Goal: Information Seeking & Learning: Learn about a topic

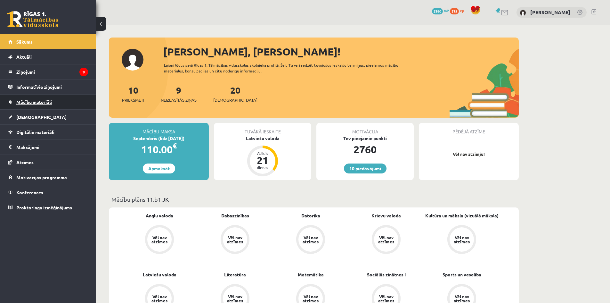
click at [29, 103] on span "Mācību materiāli" at bounding box center [34, 102] width 36 height 6
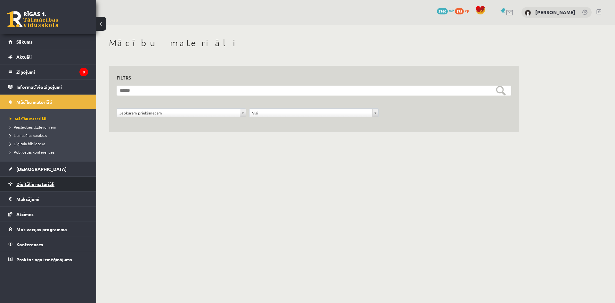
click at [31, 184] on span "Digitālie materiāli" at bounding box center [35, 184] width 38 height 6
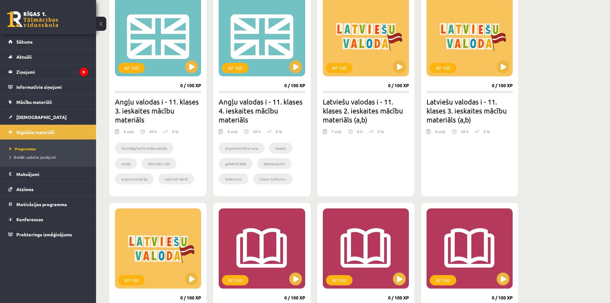
scroll to position [192, 0]
click at [397, 59] on div "XP 100" at bounding box center [366, 36] width 86 height 80
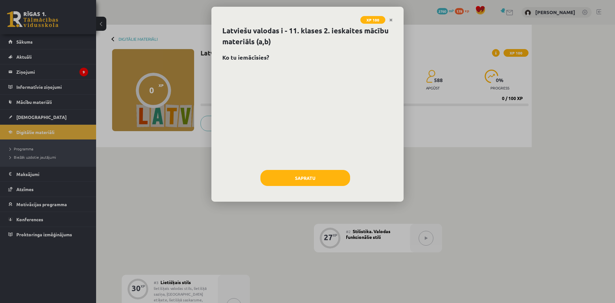
click at [315, 186] on div "Sapratu" at bounding box center [307, 180] width 170 height 21
click at [316, 184] on button "Sapratu" at bounding box center [305, 178] width 90 height 16
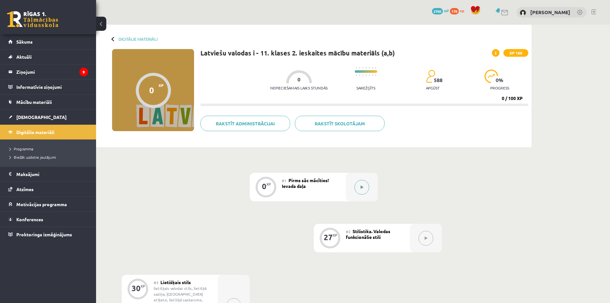
click at [371, 188] on div at bounding box center [362, 187] width 32 height 29
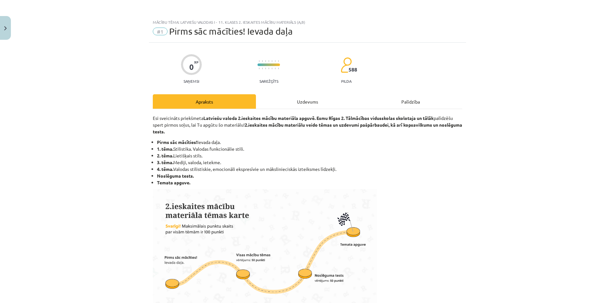
click at [300, 97] on div "Uzdevums" at bounding box center [307, 101] width 103 height 14
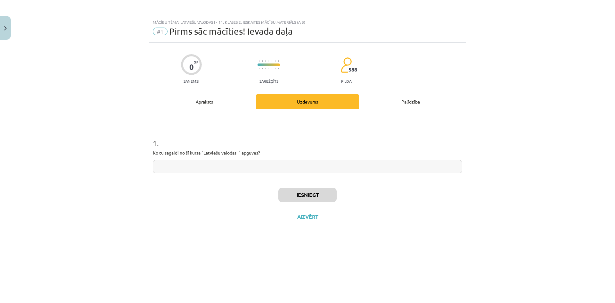
click at [281, 169] on input "text" at bounding box center [307, 166] width 309 height 13
type input "**********"
click at [310, 194] on button "Iesniegt" at bounding box center [307, 195] width 58 height 14
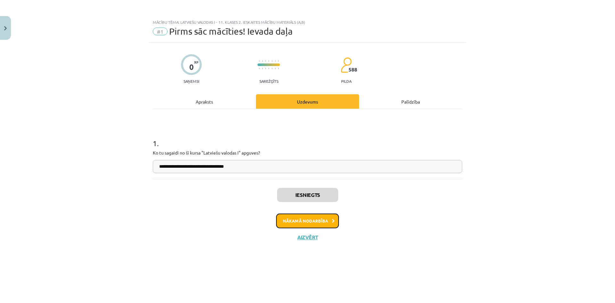
click at [306, 220] on button "Nākamā nodarbība" at bounding box center [307, 220] width 63 height 15
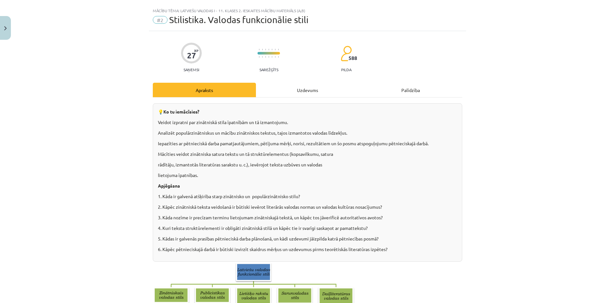
scroll to position [32, 0]
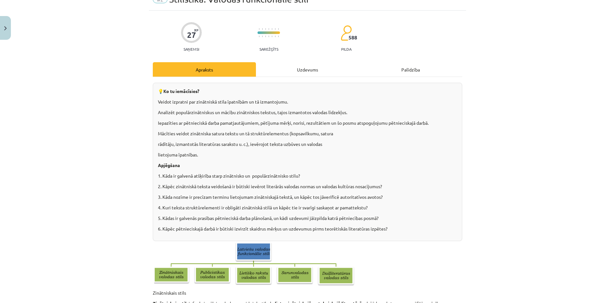
click at [305, 74] on div "Uzdevums" at bounding box center [307, 69] width 103 height 14
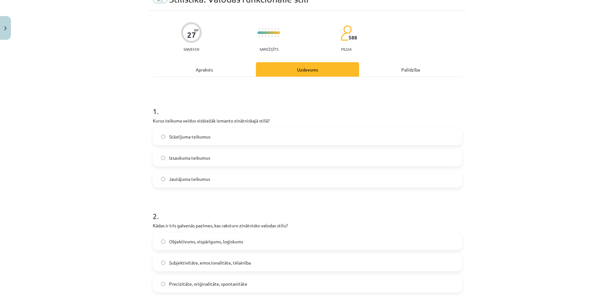
scroll to position [16, 0]
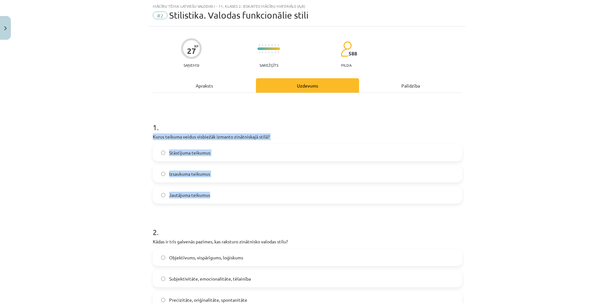
drag, startPoint x: 145, startPoint y: 134, endPoint x: 252, endPoint y: 196, distance: 123.7
click at [252, 196] on div "Mācību tēma: Latviešu valodas i - 11. klases 2. ieskaites mācību materiāls (a,b…" at bounding box center [307, 151] width 615 height 303
copy div "Kurus teikuma veidus visbiežāk izmanto zinātniskajā stilā? Stāstījuma teikumus …"
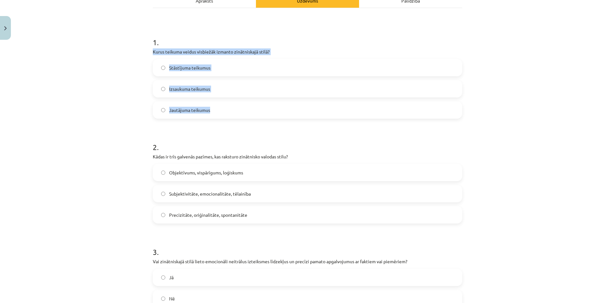
scroll to position [112, 0]
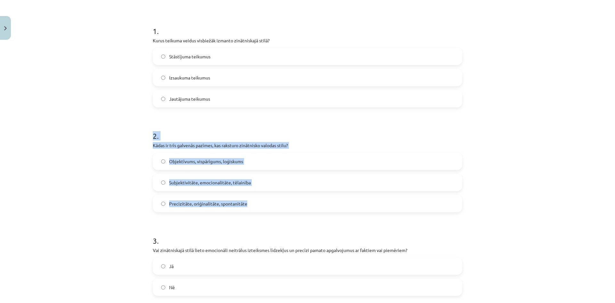
drag, startPoint x: 144, startPoint y: 131, endPoint x: 267, endPoint y: 211, distance: 147.0
click at [267, 211] on div "Mācību tēma: Latviešu valodas i - 11. klases 2. ieskaites mācību materiāls (a,b…" at bounding box center [307, 151] width 615 height 303
copy div "2 . Kādas ir trīs galvenās pazīmes, kas raksturo zinātnisko valodas stilu? Obje…"
click at [122, 180] on div "Mācību tēma: Latviešu valodas i - 11. klases 2. ieskaites mācību materiāls (a,b…" at bounding box center [307, 151] width 615 height 303
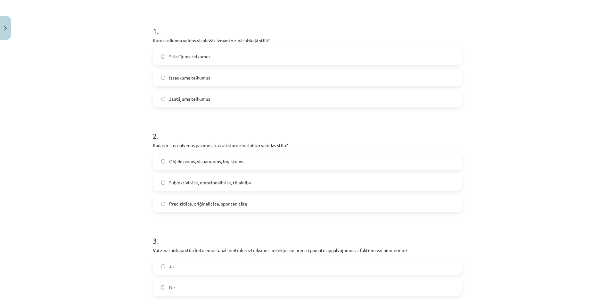
click at [159, 159] on label "Objektīvums, vispārīgums, loģiskums" at bounding box center [307, 161] width 308 height 16
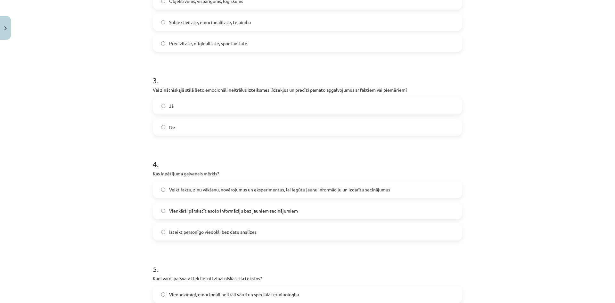
scroll to position [304, 0]
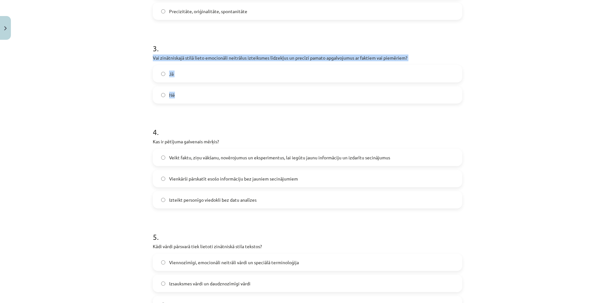
drag, startPoint x: 147, startPoint y: 57, endPoint x: 221, endPoint y: 99, distance: 85.2
click at [221, 99] on div "27 XP Saņemsi Sarežģīts 588 pilda Apraksts Uzdevums Palīdzība 1 . Kurus teikuma…" at bounding box center [307, 264] width 317 height 1052
copy div "Vai zinātniskajā stilā lieto emocionāli neitrālus izteiksmes līdzekļus un precī…"
click at [157, 76] on label "Jā" at bounding box center [307, 74] width 308 height 16
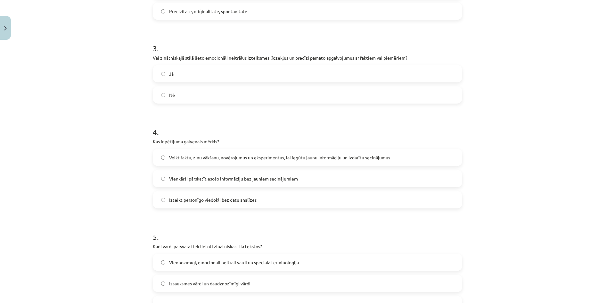
scroll to position [336, 0]
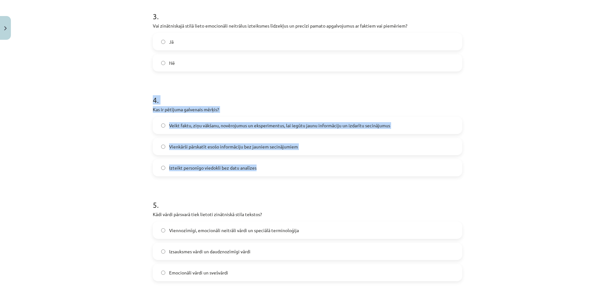
drag, startPoint x: 146, startPoint y: 98, endPoint x: 285, endPoint y: 173, distance: 157.7
click at [285, 173] on div "27 XP Saņemsi Sarežģīts 588 pilda Apraksts Uzdevums Palīdzība 1 . Kurus teikuma…" at bounding box center [307, 232] width 317 height 1052
copy div "4 . Kas ir pētījuma galvenais mērķis? Veikt faktu, ziņu vākšanu, novērojumus un…"
click at [161, 128] on label "Veikt faktu, ziņu vākšanu, novērojumus un eksperimentus, lai iegūtu jaunu infor…" at bounding box center [307, 125] width 308 height 16
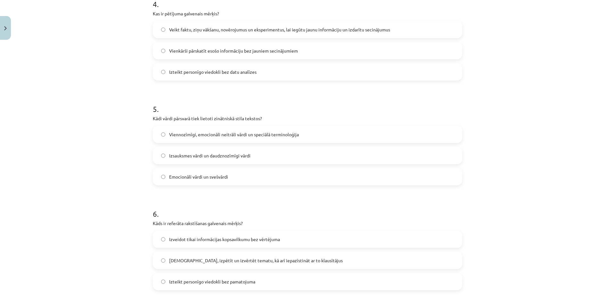
scroll to position [432, 0]
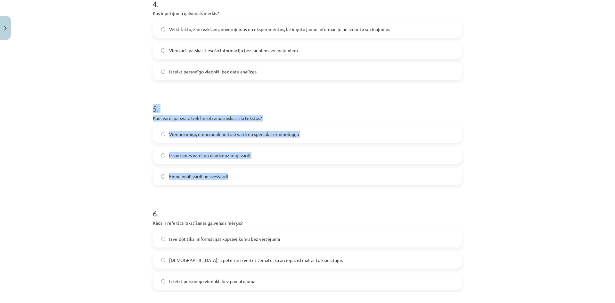
drag, startPoint x: 145, startPoint y: 110, endPoint x: 242, endPoint y: 174, distance: 115.7
click at [242, 174] on div "Mācību tēma: Latviešu valodas i - 11. klases 2. ieskaites mācību materiāls (a,b…" at bounding box center [307, 151] width 615 height 303
copy div "5 . Kādi vārdi pārsvarā tiek lietoti zinātniskā stila tekstos? Viennozīmīgi, em…"
click at [158, 132] on label "Viennozīmīgi, emocionāli neitrāli vārdi un speciālā terminoloģija" at bounding box center [307, 134] width 308 height 16
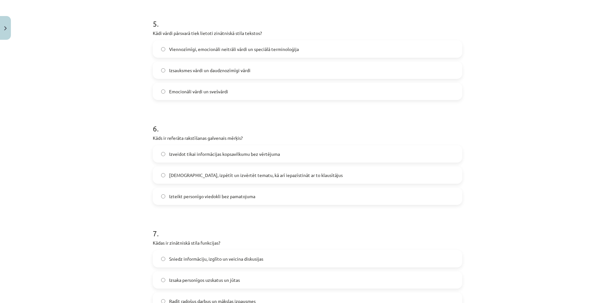
scroll to position [529, 0]
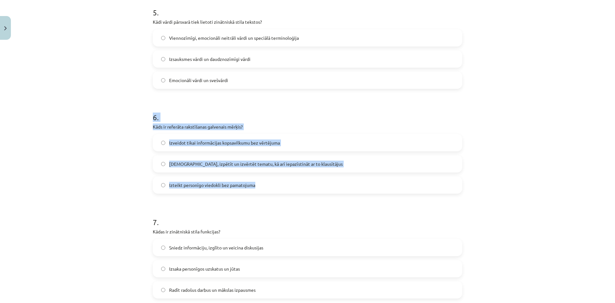
drag, startPoint x: 144, startPoint y: 117, endPoint x: 275, endPoint y: 188, distance: 148.1
click at [275, 188] on div "Mācību tēma: Latviešu valodas i - 11. klases 2. ieskaites mācību materiāls (a,b…" at bounding box center [307, 151] width 615 height 303
copy div "6 . Kāds ir referāta rakstīšanas galvenais mērķis? Izveidot tikai informācijas …"
click at [158, 165] on label "Izzināt, izpētīt un izvērtēt tematu, kā arī iepazīstināt ar to klausītājus" at bounding box center [307, 164] width 308 height 16
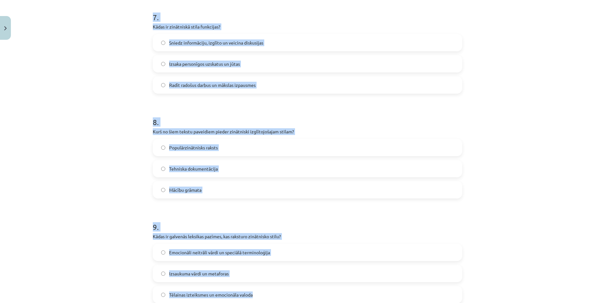
scroll to position [741, 0]
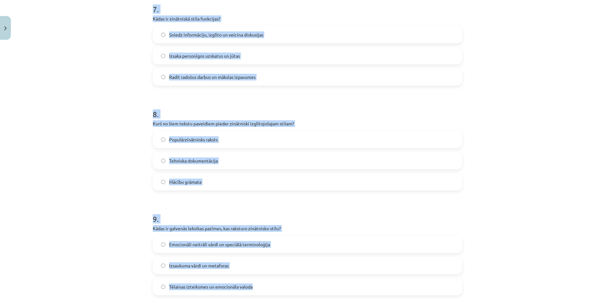
drag, startPoint x: 143, startPoint y: 123, endPoint x: 312, endPoint y: 285, distance: 233.6
click at [312, 285] on div "Mācību tēma: Latviešu valodas i - 11. klases 2. ieskaites mācību materiāls (a,b…" at bounding box center [307, 151] width 615 height 303
copy form "7 . Kādas ir zinātniskā stila funkcijas? Sniedz informāciju, izglīto un veicina…"
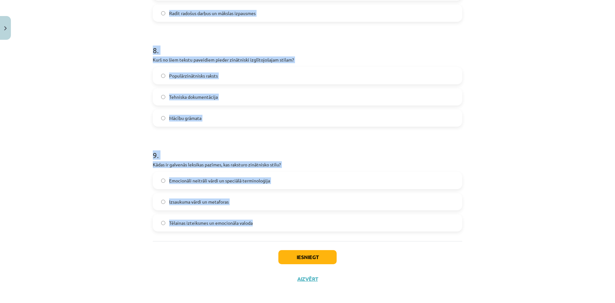
scroll to position [805, 0]
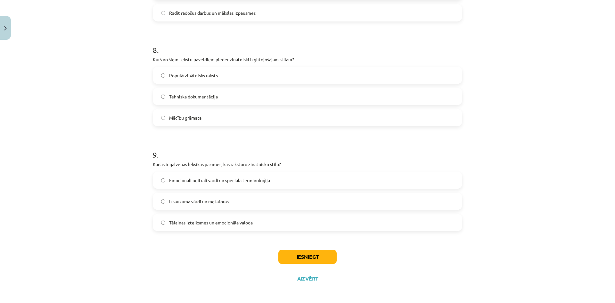
click at [213, 276] on div "Iesniegt Aizvērt" at bounding box center [307, 263] width 309 height 45
click at [304, 246] on div "Iesniegt Aizvērt" at bounding box center [307, 263] width 309 height 45
click at [306, 258] on button "Iesniegt" at bounding box center [307, 257] width 58 height 14
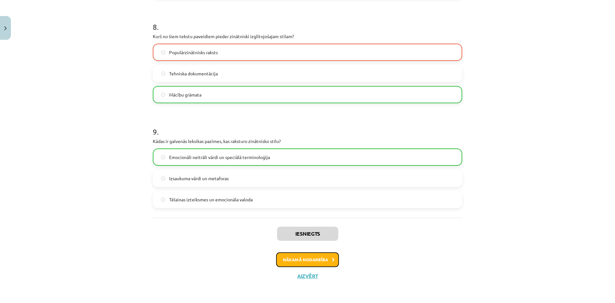
click at [323, 258] on button "Nākamā nodarbība" at bounding box center [307, 259] width 63 height 15
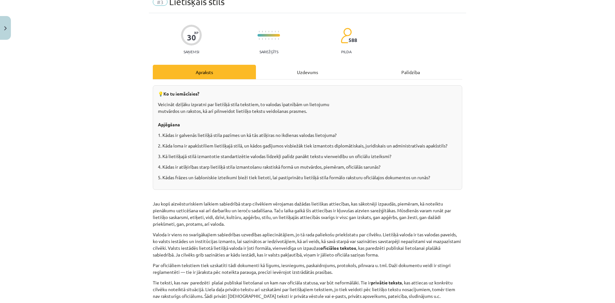
scroll to position [16, 0]
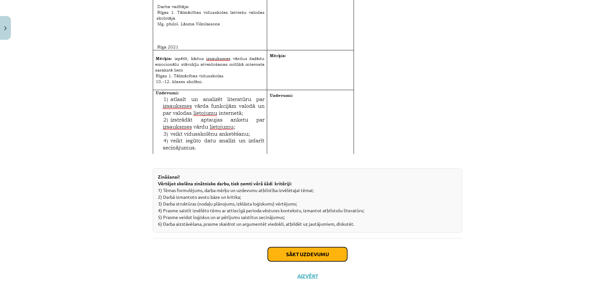
click at [314, 255] on button "Sākt uzdevumu" at bounding box center [307, 254] width 79 height 14
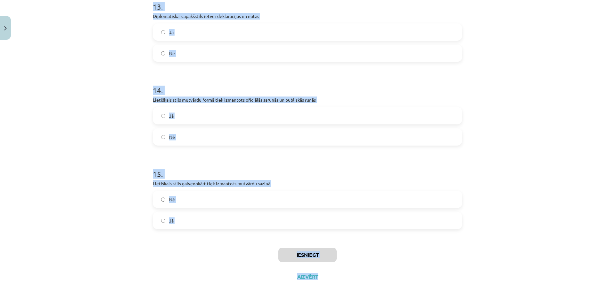
scroll to position [1141, 0]
drag, startPoint x: 137, startPoint y: 122, endPoint x: 386, endPoint y: 223, distance: 268.6
click at [386, 223] on div "Mācību tēma: Latviešu valodas i - 11. klases 2. ieskaites mācību materiāls (a,b…" at bounding box center [307, 151] width 615 height 303
copy form "1 . Lietišķā stila galvenais mērķis ir veicināt neformālu saziņu Jā Nē 2 . Juri…"
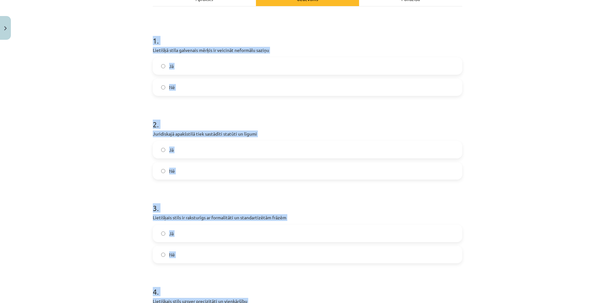
scroll to position [0, 0]
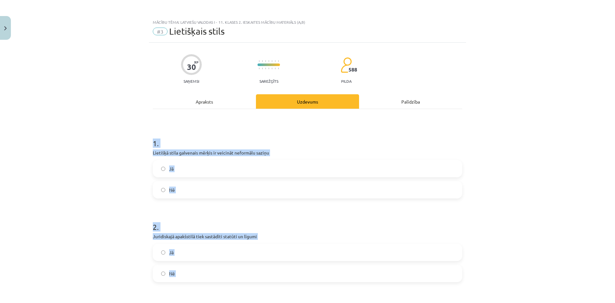
click at [153, 188] on div "Nē" at bounding box center [307, 189] width 309 height 17
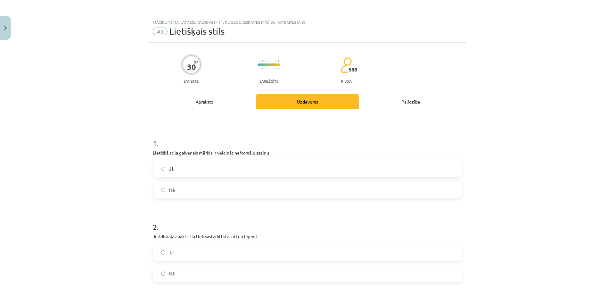
click at [166, 189] on label "Nē" at bounding box center [307, 190] width 308 height 16
click at [157, 253] on label "Jā" at bounding box center [307, 252] width 308 height 16
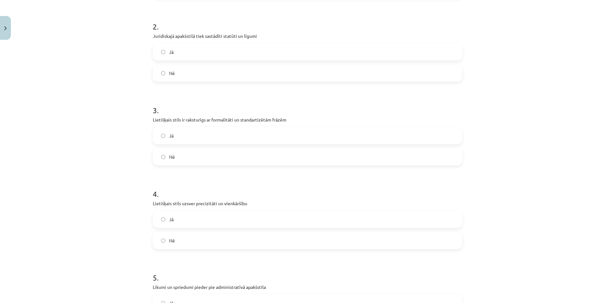
scroll to position [256, 0]
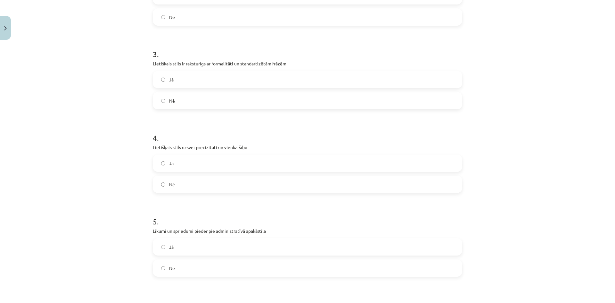
click at [161, 75] on label "Jā" at bounding box center [307, 79] width 308 height 16
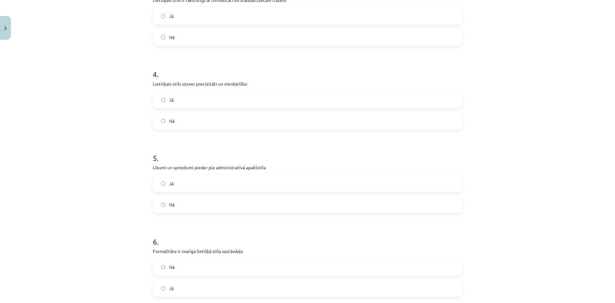
scroll to position [384, 0]
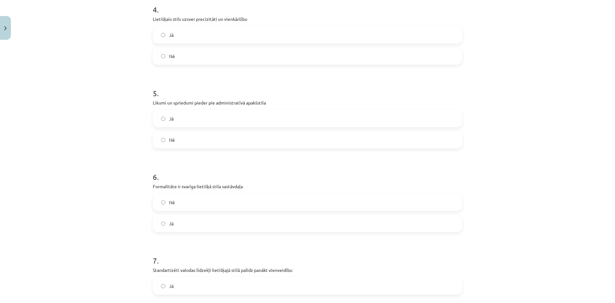
click at [157, 139] on label "Nē" at bounding box center [307, 140] width 308 height 16
click at [158, 224] on label "Jā" at bounding box center [307, 223] width 308 height 16
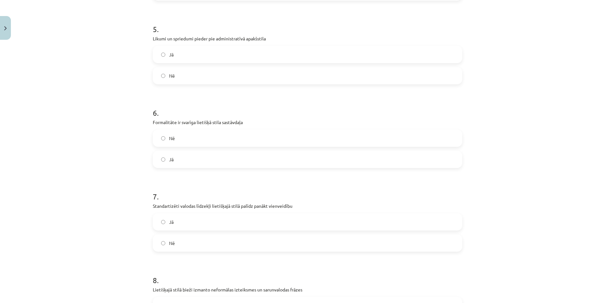
click at [157, 224] on label "Jā" at bounding box center [307, 222] width 308 height 16
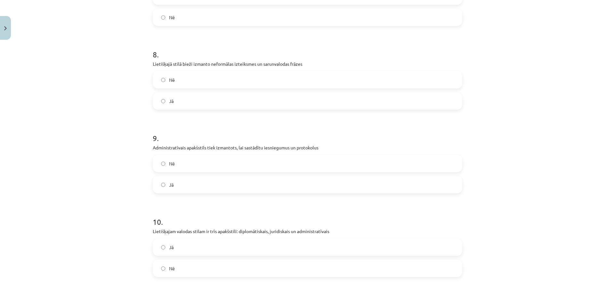
scroll to position [705, 0]
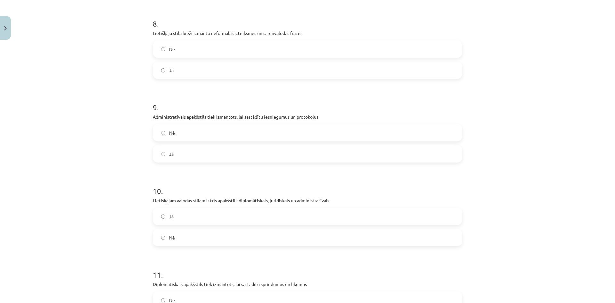
click at [153, 48] on label "Nē" at bounding box center [307, 49] width 308 height 16
click at [162, 224] on div "Jā" at bounding box center [307, 216] width 309 height 17
click at [159, 221] on label "Jā" at bounding box center [307, 216] width 308 height 16
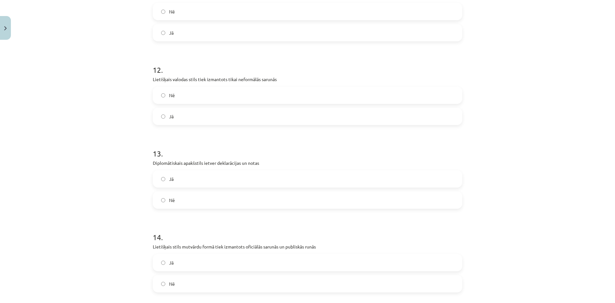
scroll to position [961, 0]
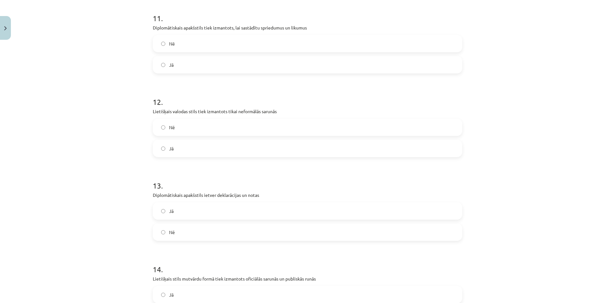
click at [156, 123] on label "Nē" at bounding box center [307, 127] width 308 height 16
click at [155, 213] on label "Jā" at bounding box center [307, 211] width 308 height 16
drag, startPoint x: 167, startPoint y: 286, endPoint x: 164, endPoint y: 288, distance: 3.7
click at [166, 288] on div "Jā" at bounding box center [307, 294] width 309 height 17
click at [165, 289] on label "Jā" at bounding box center [307, 294] width 308 height 16
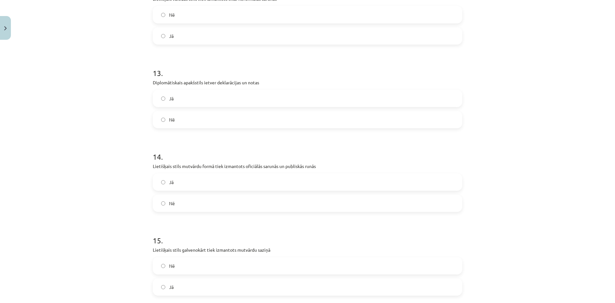
scroll to position [1089, 0]
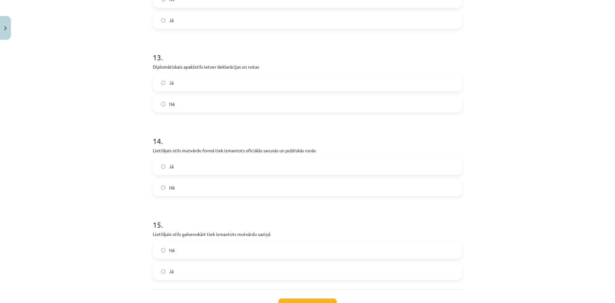
click at [157, 252] on label "Nē" at bounding box center [307, 250] width 308 height 16
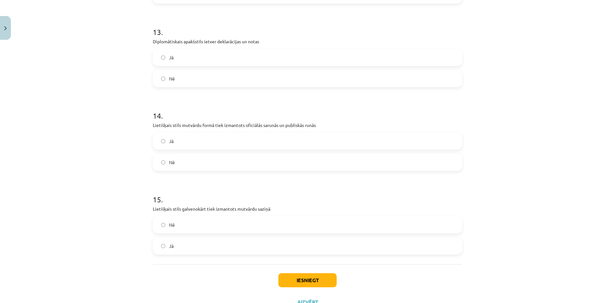
scroll to position [1141, 0]
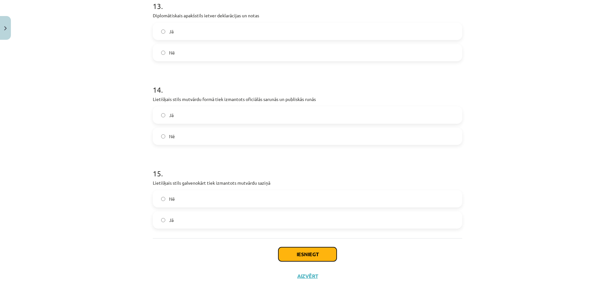
click at [293, 254] on button "Iesniegt" at bounding box center [307, 254] width 58 height 14
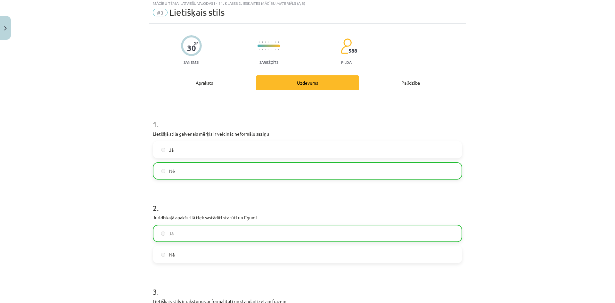
scroll to position [0, 0]
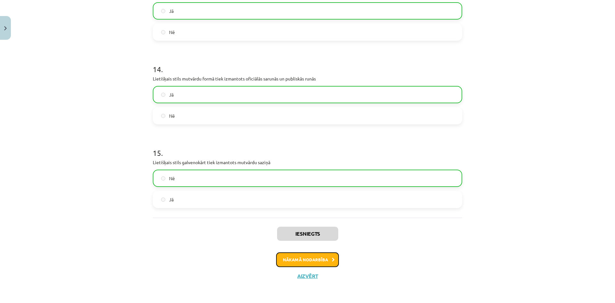
click at [293, 266] on button "Nākamā nodarbība" at bounding box center [307, 259] width 63 height 15
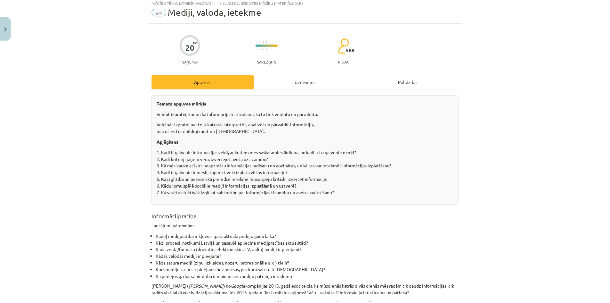
scroll to position [16, 0]
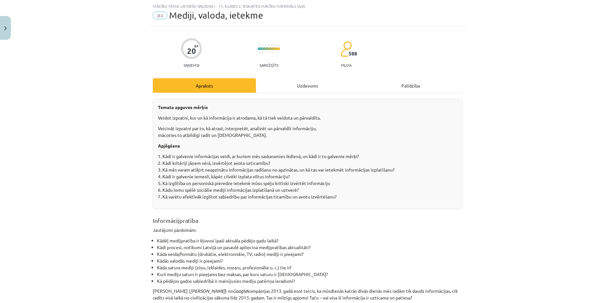
click at [303, 90] on div "Uzdevums" at bounding box center [307, 85] width 103 height 14
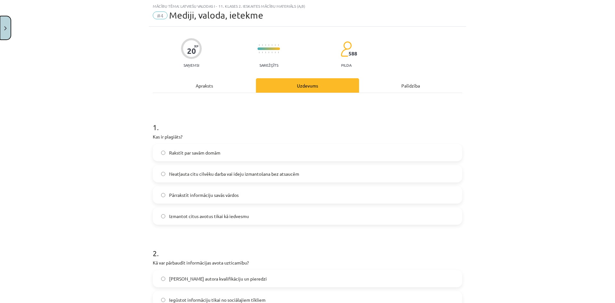
click at [9, 28] on button "Close" at bounding box center [5, 28] width 11 height 24
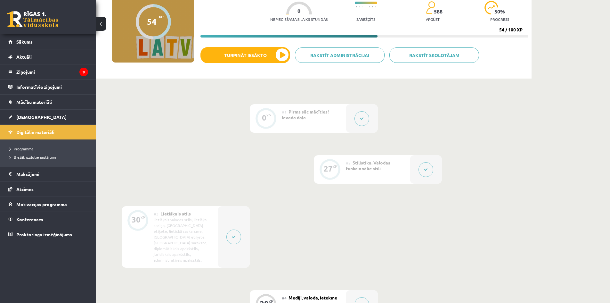
scroll to position [5, 0]
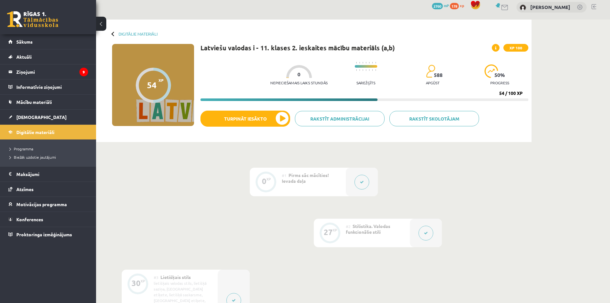
click at [114, 37] on div "Digitālie materiāli 54 XP XP 100 54 / 100 XP Latviešu valodas i - 11. klases 2.…" at bounding box center [314, 81] width 436 height 122
click at [122, 34] on link "Digitālie materiāli" at bounding box center [138, 33] width 39 height 5
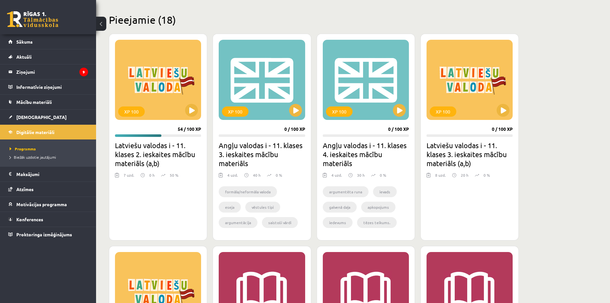
scroll to position [160, 0]
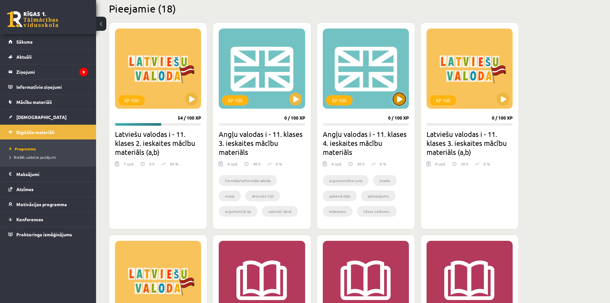
click at [404, 98] on button at bounding box center [399, 99] width 13 height 13
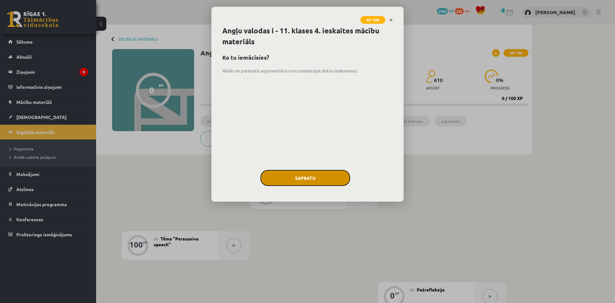
click at [317, 184] on button "Sapratu" at bounding box center [305, 178] width 90 height 16
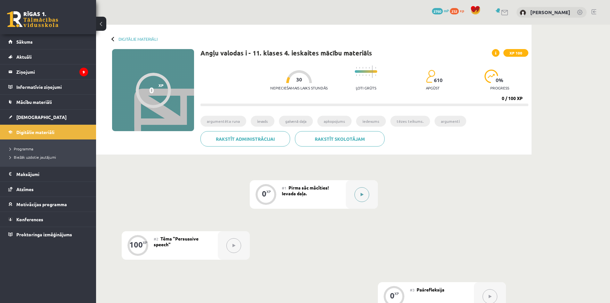
click at [367, 200] on button at bounding box center [362, 194] width 15 height 15
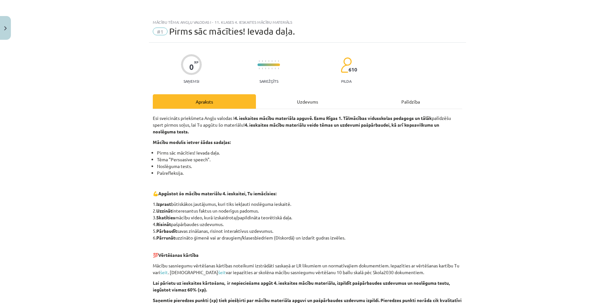
click at [312, 99] on div "Uzdevums" at bounding box center [307, 101] width 103 height 14
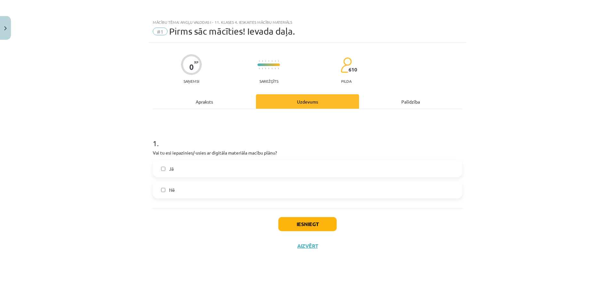
click at [193, 103] on div "Apraksts" at bounding box center [204, 101] width 103 height 14
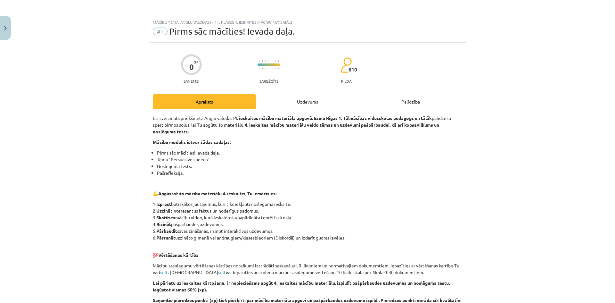
click at [307, 91] on div "0 XP Saņemsi Sarežģīts 610 pilda Apraksts Uzdevums Palīdzība Esi sveicināts pri…" at bounding box center [307, 243] width 317 height 400
click at [296, 98] on div "Uzdevums" at bounding box center [307, 101] width 103 height 14
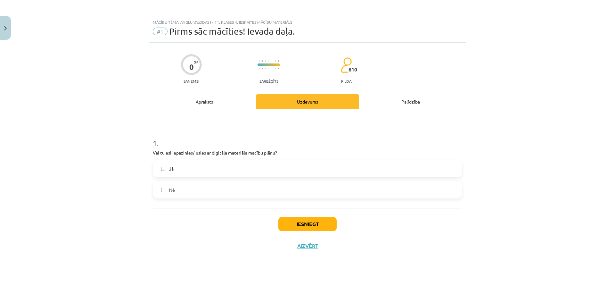
click at [159, 174] on label "Jā" at bounding box center [307, 169] width 308 height 16
click at [331, 222] on button "Iesniegt" at bounding box center [307, 224] width 58 height 14
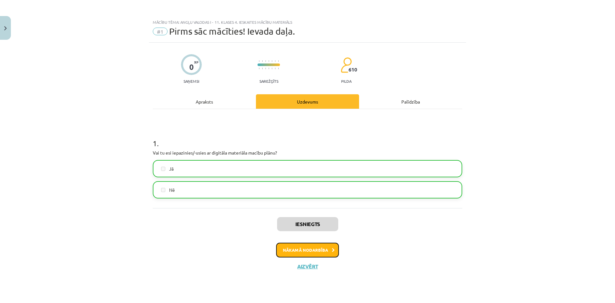
click at [310, 254] on button "Nākamā nodarbība" at bounding box center [307, 250] width 63 height 15
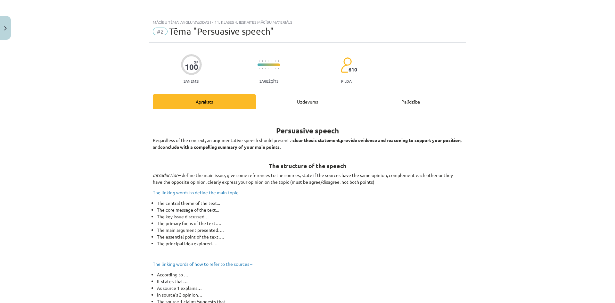
click at [310, 97] on div "Uzdevums" at bounding box center [307, 101] width 103 height 14
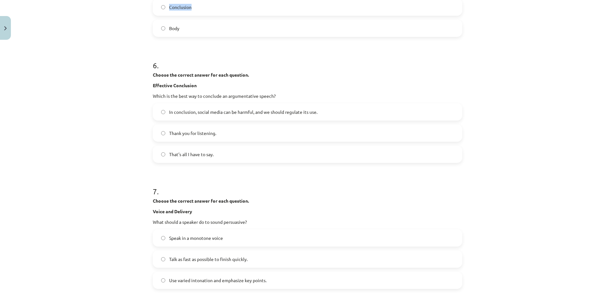
scroll to position [593, 0]
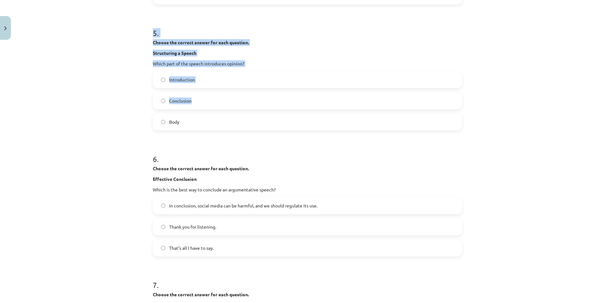
drag, startPoint x: 149, startPoint y: 128, endPoint x: 366, endPoint y: 248, distance: 247.4
click at [366, 248] on div "100 XP Saņemsi Sarežģīts 610 pilda Apraksts Uzdevums Palīdzība 1 . Choose the c…" at bounding box center [307, 227] width 317 height 1555
copy form "1 . Choose the correct answer for each question. Logical Reasoning Which reason…"
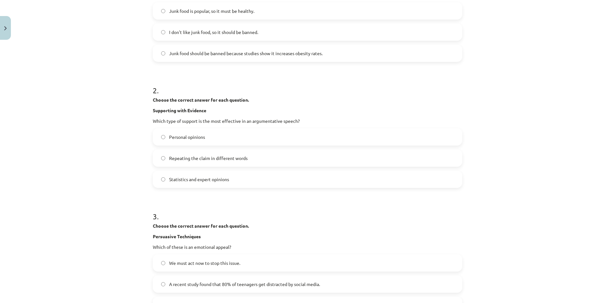
scroll to position [80, 0]
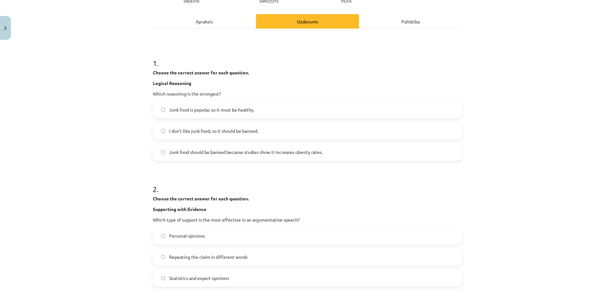
click at [219, 154] on span "Junk food should be banned because studies show it increases obesity rates." at bounding box center [245, 152] width 153 height 7
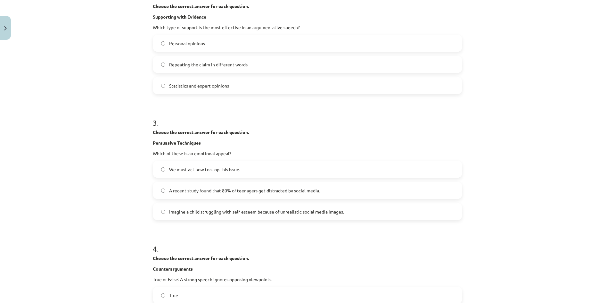
scroll to position [368, 0]
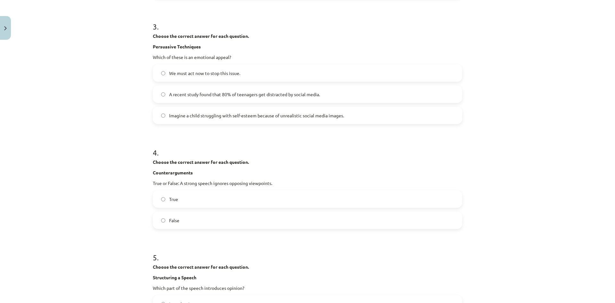
click at [183, 121] on label "Imagine a child struggling with self-esteem because of unrealistic social media…" at bounding box center [307, 115] width 308 height 16
click at [160, 224] on label "False" at bounding box center [307, 220] width 308 height 16
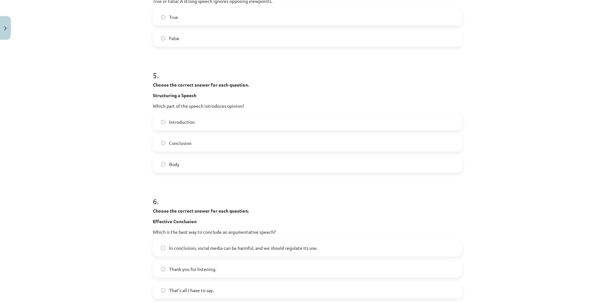
scroll to position [561, 0]
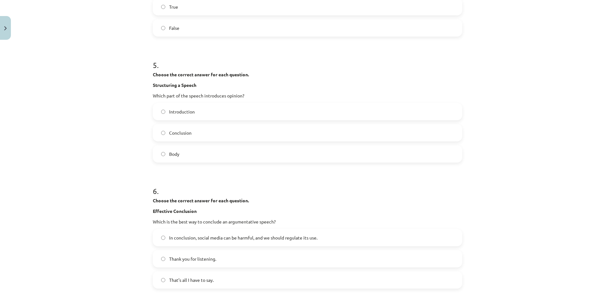
click at [183, 112] on span "Introduction" at bounding box center [182, 111] width 26 height 7
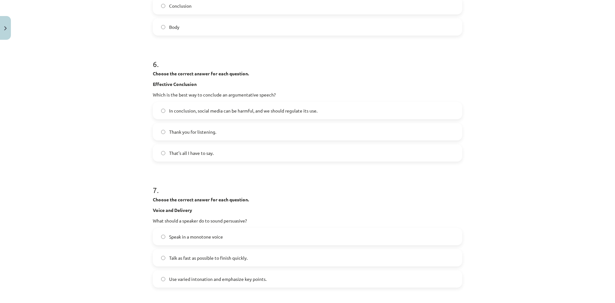
scroll to position [689, 0]
click at [156, 106] on label "In conclusion, social media can be harmful, and we should regulate its use." at bounding box center [307, 109] width 308 height 16
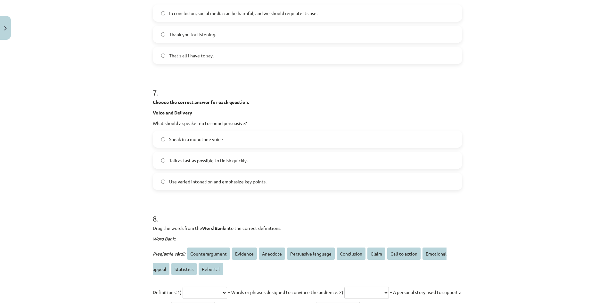
drag, startPoint x: 144, startPoint y: 91, endPoint x: 279, endPoint y: 183, distance: 162.7
click at [279, 183] on div "Mācību tēma: Angļu valodas i - 11. klases 4. ieskaites mācību materiāls #2 Tēma…" at bounding box center [307, 151] width 615 height 303
copy div "7 . Choose the correct answer for each question. Voice and Delivery What should…"
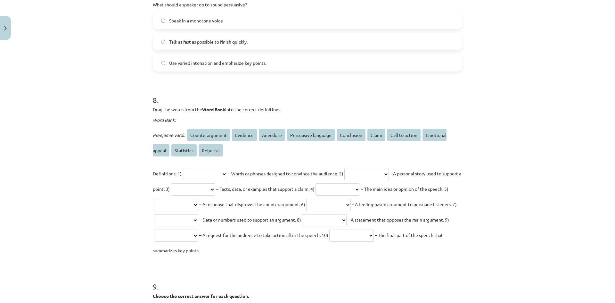
scroll to position [913, 0]
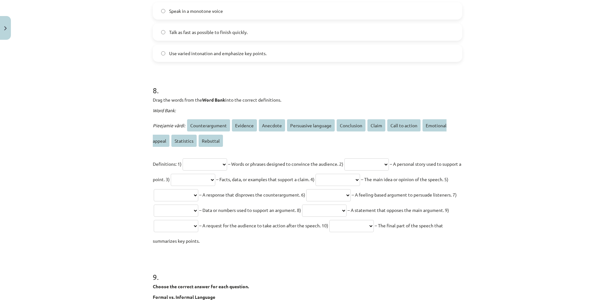
drag, startPoint x: 144, startPoint y: 91, endPoint x: 335, endPoint y: 244, distance: 244.3
click at [335, 244] on div "Mācību tēma: Angļu valodas i - 11. klases 4. ieskaites mācību materiāls #2 Tēma…" at bounding box center [307, 151] width 615 height 303
copy div "**********"
click at [506, 126] on div "Mācību tēma: Angļu valodas i - 11. klases 4. ieskaites mācību materiāls #2 Tēma…" at bounding box center [307, 151] width 615 height 303
click at [212, 163] on select "**********" at bounding box center [205, 164] width 45 height 12
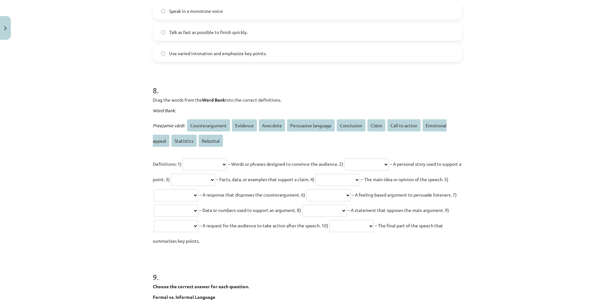
select select "**********"
click at [183, 158] on select "**********" at bounding box center [205, 164] width 45 height 12
click at [367, 162] on select "**********" at bounding box center [366, 164] width 45 height 12
select select "********"
click at [356, 158] on select "**********" at bounding box center [366, 164] width 45 height 12
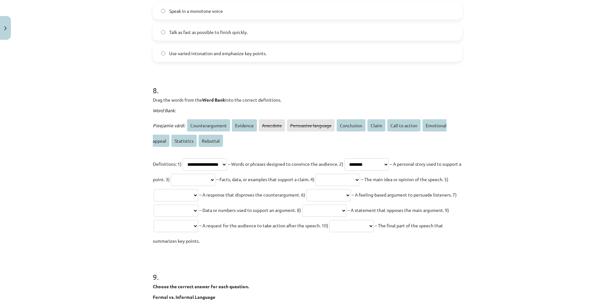
click at [215, 181] on select "**********" at bounding box center [193, 180] width 45 height 12
select select "********"
click at [206, 174] on select "**********" at bounding box center [193, 180] width 45 height 12
click at [360, 179] on select "**********" at bounding box center [338, 180] width 45 height 12
select select "*****"
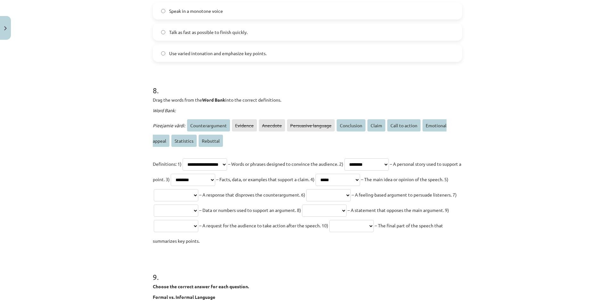
click at [360, 174] on select "**********" at bounding box center [338, 180] width 45 height 12
click at [198, 194] on select "**********" at bounding box center [176, 195] width 45 height 12
select select "********"
click at [198, 189] on select "**********" at bounding box center [176, 195] width 45 height 12
click at [351, 199] on select "**********" at bounding box center [328, 195] width 45 height 12
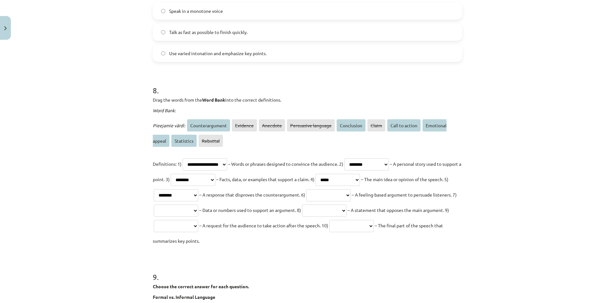
select select "**********"
click at [351, 189] on select "**********" at bounding box center [328, 195] width 45 height 12
click at [198, 210] on select "**********" at bounding box center [176, 210] width 45 height 12
select select "**********"
click at [198, 204] on select "**********" at bounding box center [176, 210] width 45 height 12
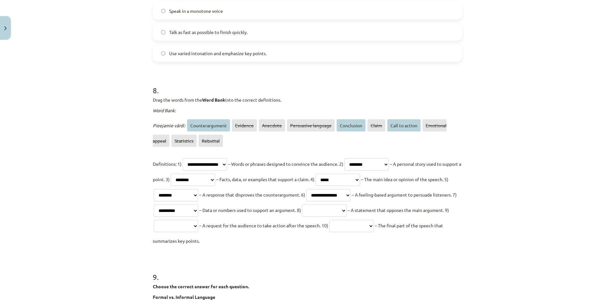
click at [347, 215] on select "**********" at bounding box center [324, 210] width 45 height 12
select select "**********"
click at [347, 204] on select "**********" at bounding box center [324, 210] width 45 height 12
click at [198, 227] on select "**********" at bounding box center [176, 226] width 45 height 12
select select "**********"
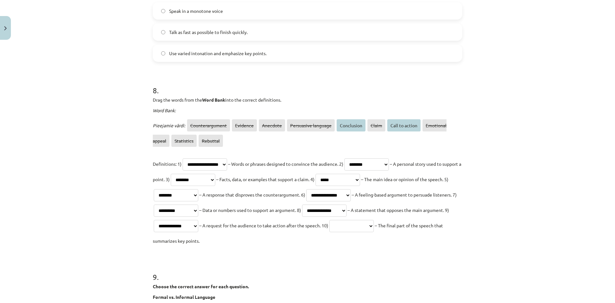
click at [198, 220] on select "**********" at bounding box center [176, 226] width 45 height 12
click at [329, 232] on select "**********" at bounding box center [351, 226] width 45 height 12
select select "**********"
click at [329, 232] on select "**********" at bounding box center [351, 226] width 45 height 12
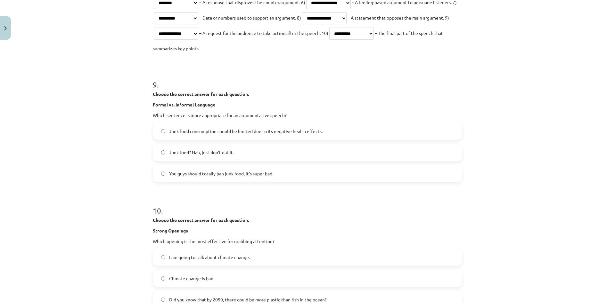
scroll to position [1169, 0]
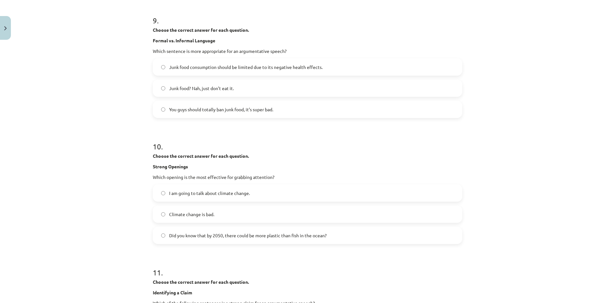
drag, startPoint x: 143, startPoint y: 28, endPoint x: 285, endPoint y: 113, distance: 166.3
click at [285, 113] on div "Mācību tēma: Angļu valodas i - 11. klases 4. ieskaites mācību materiāls #2 Tēma…" at bounding box center [307, 151] width 615 height 303
copy div "Choose the correct answer for each question. Formal vs. Informal Language Which…"
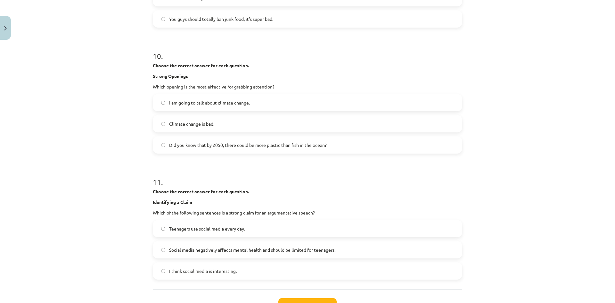
scroll to position [1265, 0]
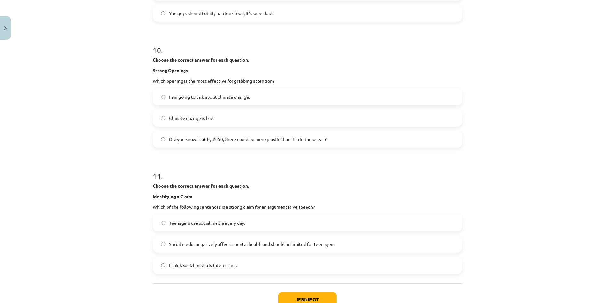
drag, startPoint x: 139, startPoint y: 50, endPoint x: 340, endPoint y: 142, distance: 220.9
click at [340, 142] on div "Mācību tēma: Angļu valodas i - 11. klases 4. ieskaites mācību materiāls #2 Tēma…" at bounding box center [307, 151] width 615 height 303
copy div "10 . Choose the correct answer for each question. Strong Openings Which opening…"
click at [156, 142] on label "Did you know that by 2050, there could be more plastic than fish in the ocean?" at bounding box center [307, 139] width 308 height 16
drag, startPoint x: 137, startPoint y: 159, endPoint x: 404, endPoint y: 279, distance: 292.1
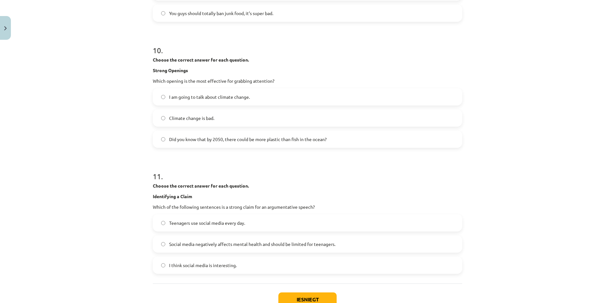
click at [404, 279] on div "Mācību tēma: Angļu valodas i - 11. klases 4. ieskaites mācību materiāls #2 Tēma…" at bounding box center [307, 151] width 615 height 303
copy div "11 . Choose the correct answer for each question. Identifying a Claim Which of …"
click at [121, 245] on div "Mācību tēma: Angļu valodas i - 11. klases 4. ieskaites mācību materiāls #2 Tēma…" at bounding box center [307, 151] width 615 height 303
click at [313, 296] on button "Iesniegt" at bounding box center [307, 299] width 58 height 14
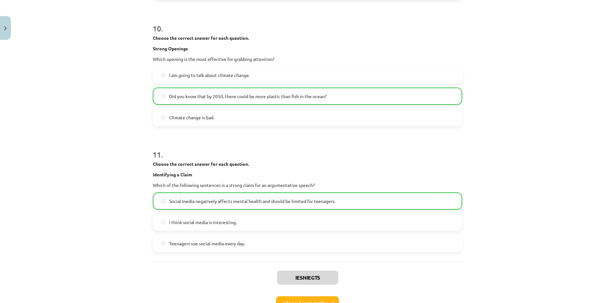
scroll to position [1331, 0]
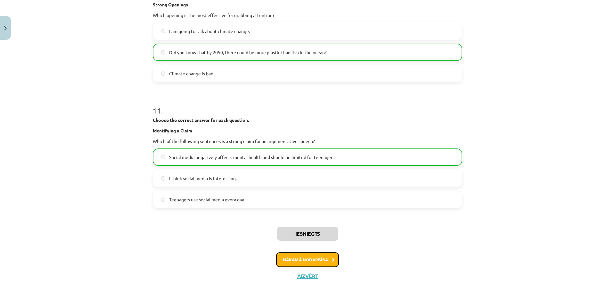
click at [313, 258] on button "Nākamā nodarbība" at bounding box center [307, 259] width 63 height 15
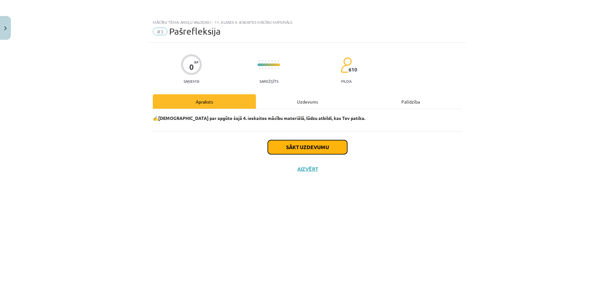
click at [294, 151] on button "Sākt uzdevumu" at bounding box center [307, 147] width 79 height 14
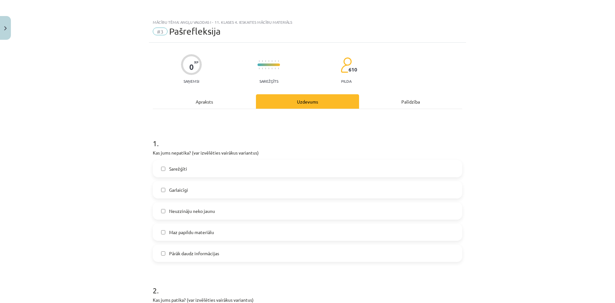
click at [205, 205] on label "Neuzzināju neko jaunu" at bounding box center [307, 211] width 308 height 16
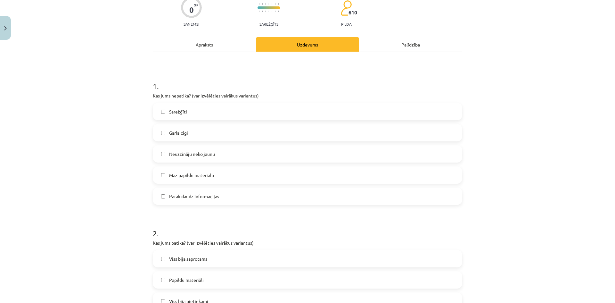
scroll to position [128, 0]
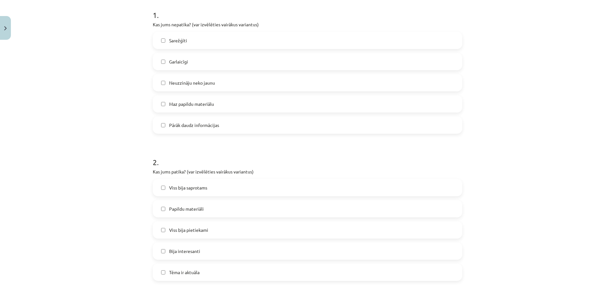
click at [208, 229] on label "Viss bija pietiekami" at bounding box center [307, 230] width 308 height 16
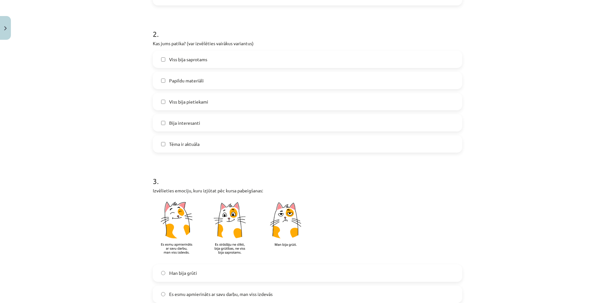
scroll to position [352, 0]
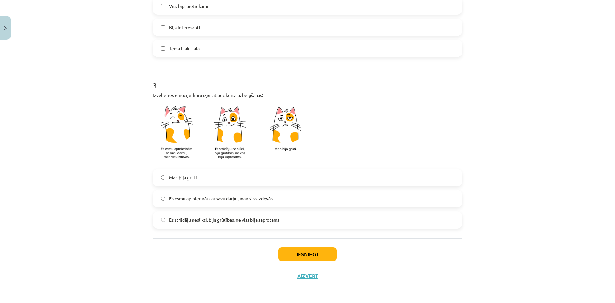
click at [203, 202] on span "Es esmu apmierināts ar savu darbu, man viss izdevās" at bounding box center [220, 198] width 103 height 7
click at [298, 254] on button "Iesniegt" at bounding box center [307, 254] width 58 height 14
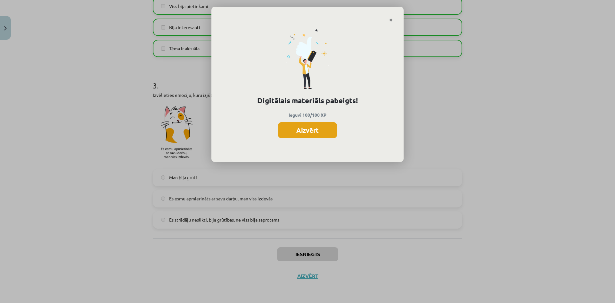
click at [319, 135] on button "Aizvērt" at bounding box center [307, 130] width 59 height 16
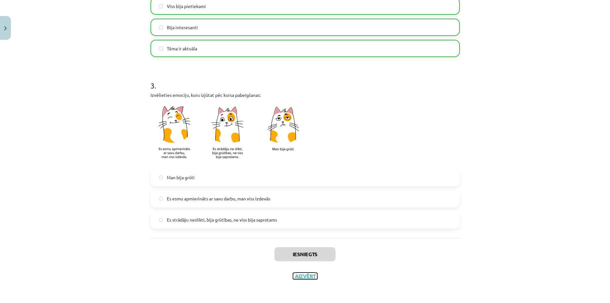
click at [302, 277] on button "Aizvērt" at bounding box center [305, 276] width 24 height 6
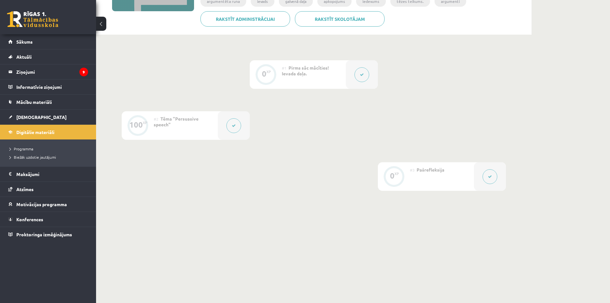
scroll to position [0, 0]
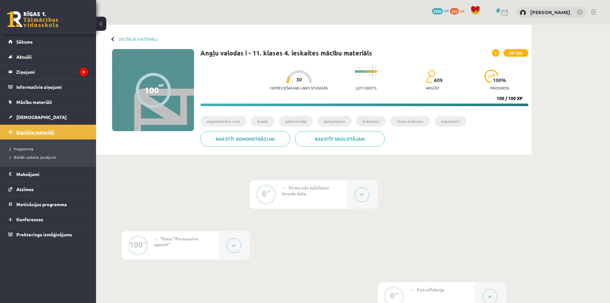
click at [58, 134] on link "Digitālie materiāli" at bounding box center [48, 132] width 80 height 15
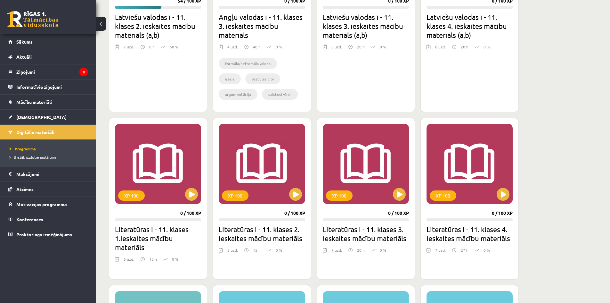
scroll to position [288, 0]
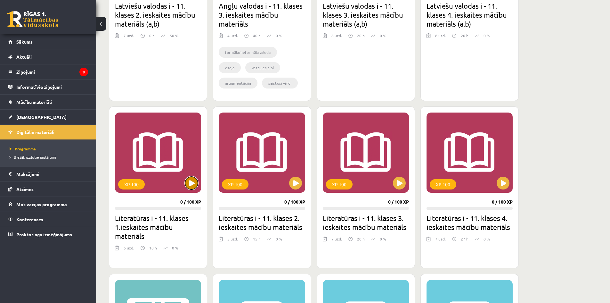
click at [191, 183] on button at bounding box center [191, 183] width 13 height 13
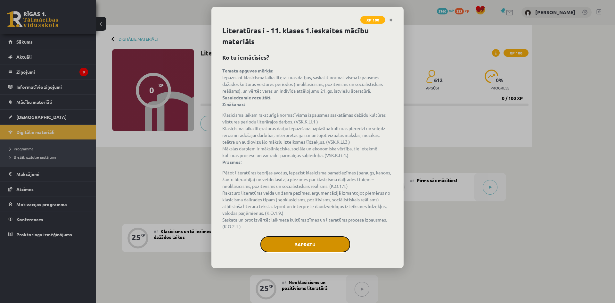
click at [309, 244] on button "Sapratu" at bounding box center [305, 244] width 90 height 16
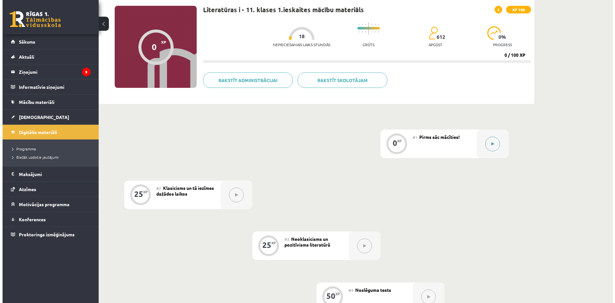
scroll to position [32, 0]
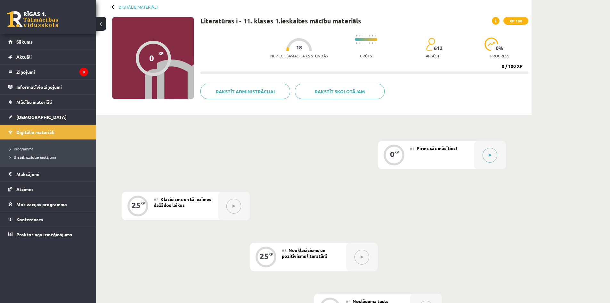
click at [497, 157] on button at bounding box center [490, 155] width 15 height 15
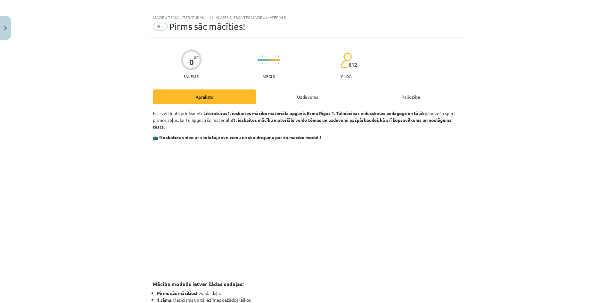
scroll to position [0, 0]
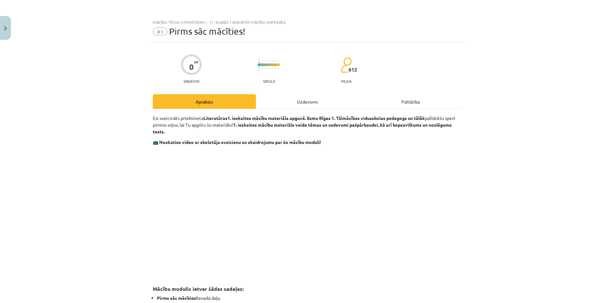
click at [298, 103] on div "Uzdevums" at bounding box center [307, 101] width 103 height 14
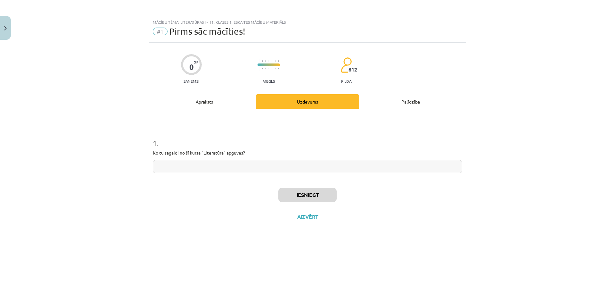
click at [216, 106] on div "Apraksts" at bounding box center [204, 101] width 103 height 14
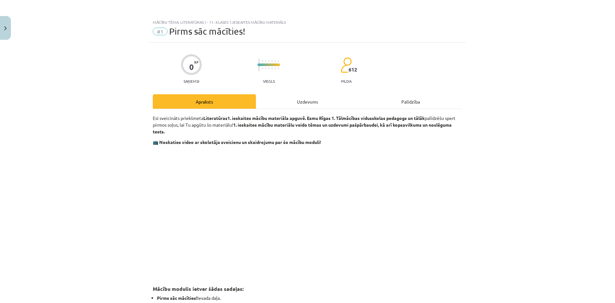
click at [296, 102] on div "Uzdevums" at bounding box center [307, 101] width 103 height 14
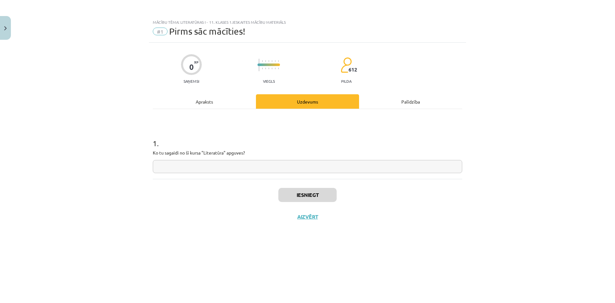
click at [225, 167] on input "text" at bounding box center [307, 166] width 309 height 13
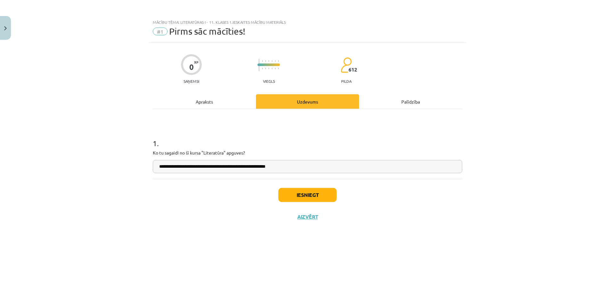
type input "**********"
click at [299, 195] on button "Iesniegt" at bounding box center [307, 195] width 58 height 14
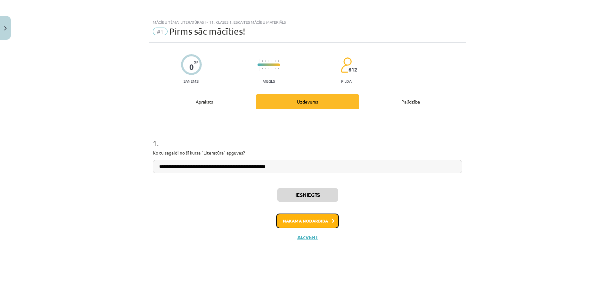
click at [320, 218] on button "Nākamā nodarbība" at bounding box center [307, 220] width 63 height 15
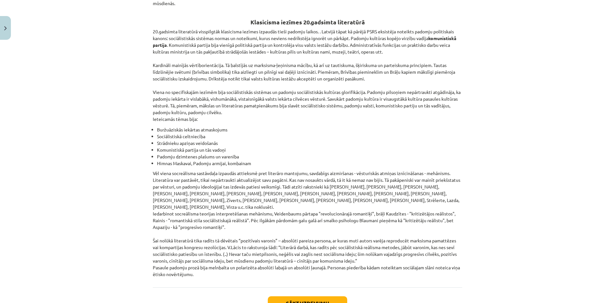
scroll to position [1402, 0]
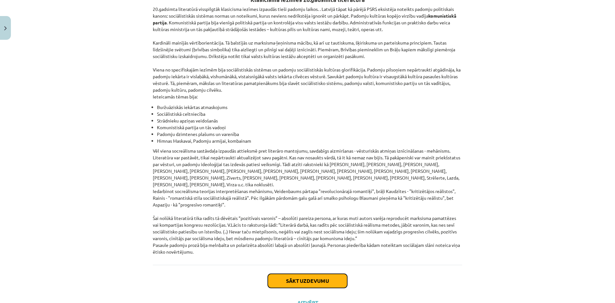
click at [339, 274] on button "Sākt uzdevumu" at bounding box center [307, 281] width 79 height 14
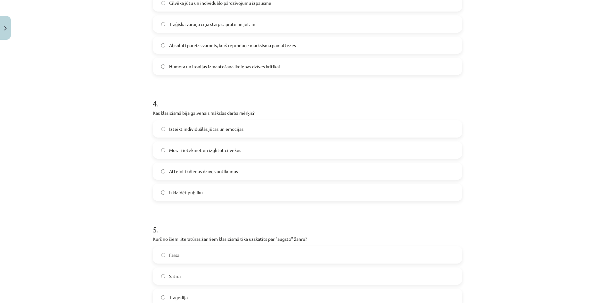
scroll to position [514, 0]
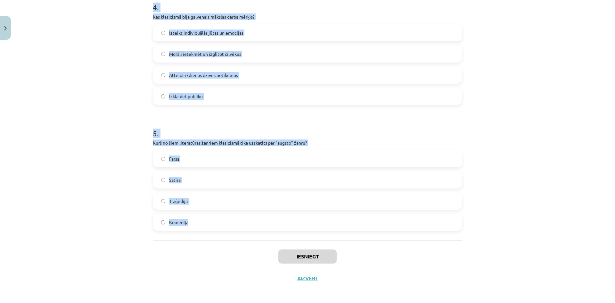
drag, startPoint x: 126, startPoint y: 72, endPoint x: 333, endPoint y: 218, distance: 253.3
click at [333, 218] on div "Mācību tēma: Literatūras i - 11. klases 1.ieskaites mācību materiāls #2 Klasici…" at bounding box center [307, 151] width 615 height 303
copy form "1 . Kas bija klasicisma pamatā esošā filozofija? Empīrisms Racionālisms Pozitīv…"
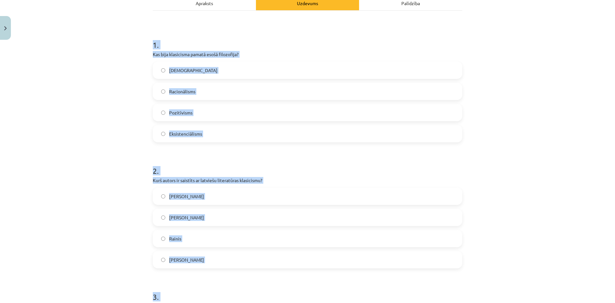
scroll to position [97, 0]
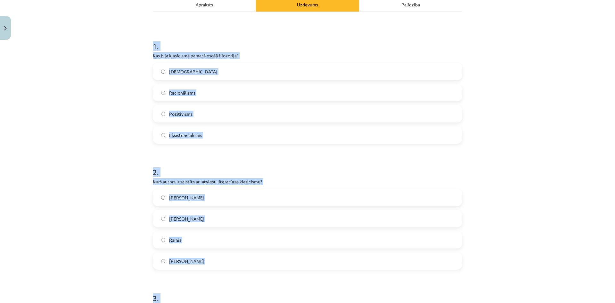
click at [155, 92] on label "Racionālisms" at bounding box center [307, 93] width 308 height 16
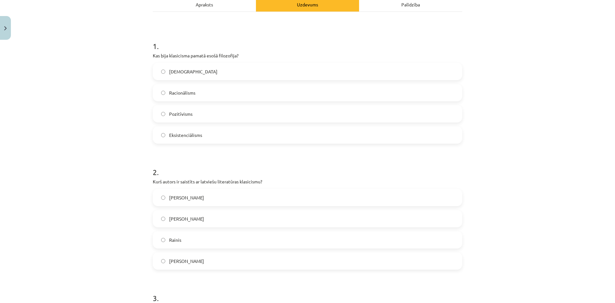
scroll to position [129, 0]
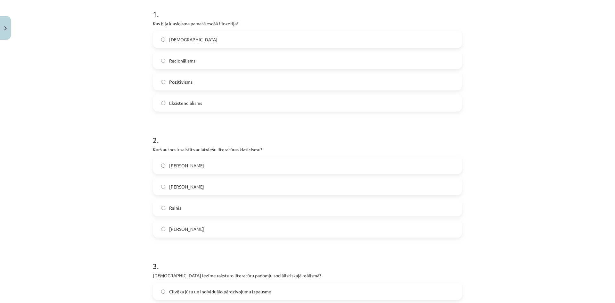
click at [185, 188] on span "Kristofers Fīrekers" at bounding box center [186, 186] width 35 height 7
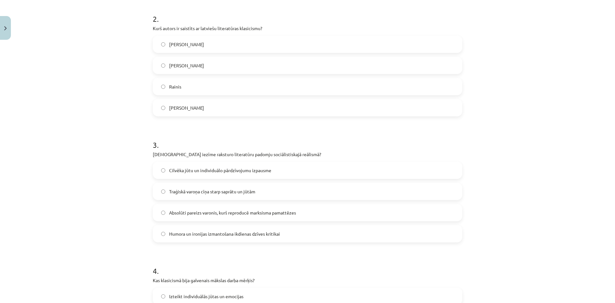
scroll to position [257, 0]
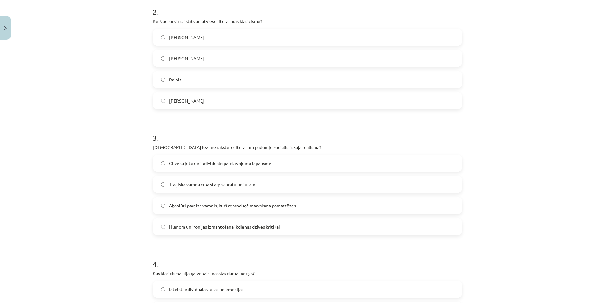
click at [212, 204] on span "Absolūti pareizs varonis, kurš reproducē marksisma pamattēzes" at bounding box center [232, 205] width 127 height 7
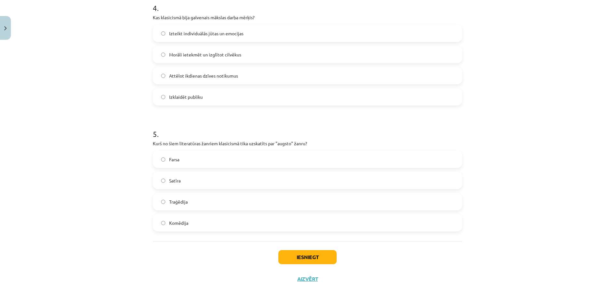
scroll to position [482, 0]
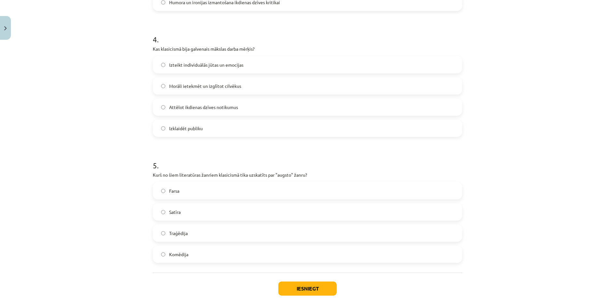
click at [167, 90] on label "Morāli ietekmēt un izglītot cilvēkus" at bounding box center [307, 86] width 308 height 16
click at [172, 237] on label "Traģēdija" at bounding box center [307, 233] width 308 height 16
click at [315, 287] on button "Iesniegt" at bounding box center [307, 288] width 58 height 14
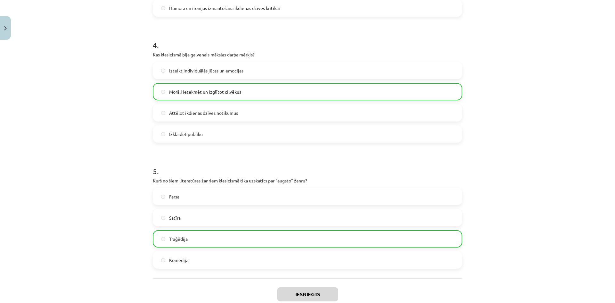
scroll to position [536, 0]
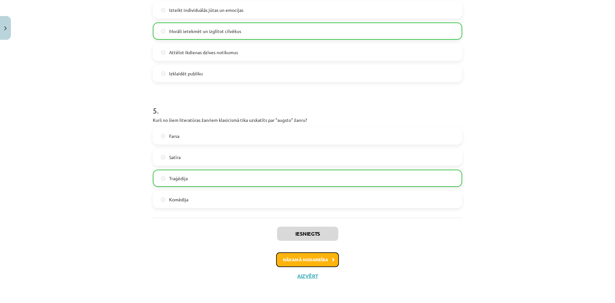
click at [317, 261] on button "Nākamā nodarbība" at bounding box center [307, 259] width 63 height 15
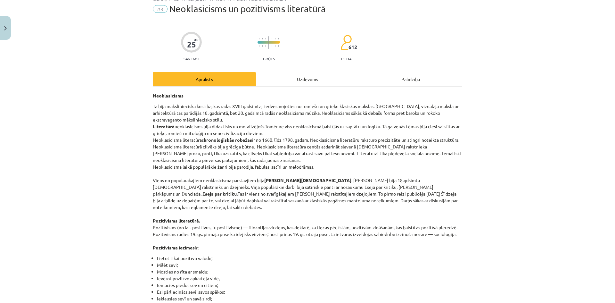
scroll to position [16, 0]
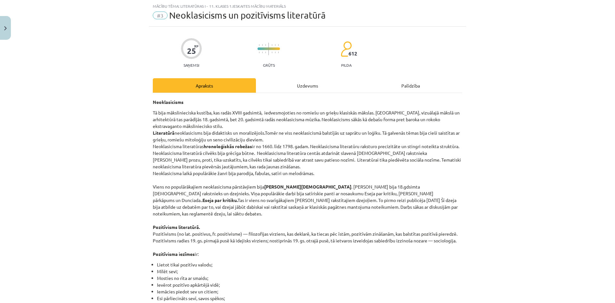
click at [301, 87] on div "Uzdevums" at bounding box center [307, 85] width 103 height 14
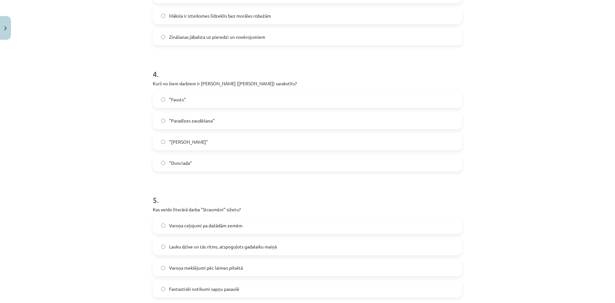
scroll to position [516, 0]
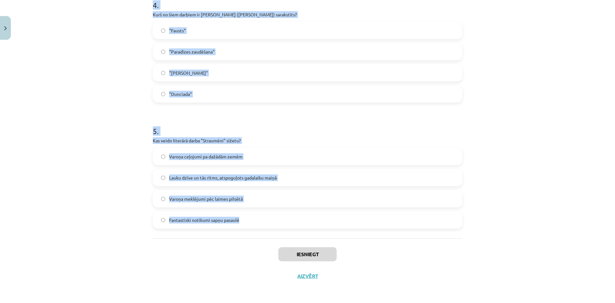
drag, startPoint x: 129, startPoint y: 127, endPoint x: 351, endPoint y: 211, distance: 236.9
click at [351, 211] on div "Mācību tēma: Literatūras i - 11. klases 1.ieskaites mācību materiāls #3 Neoklas…" at bounding box center [307, 151] width 615 height 303
copy form "1 . Kādas ir neoklasicisma literatūras galvenās iezīmes? Absurds un eksperiment…"
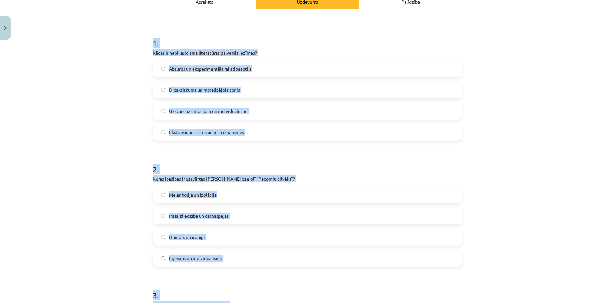
scroll to position [67, 0]
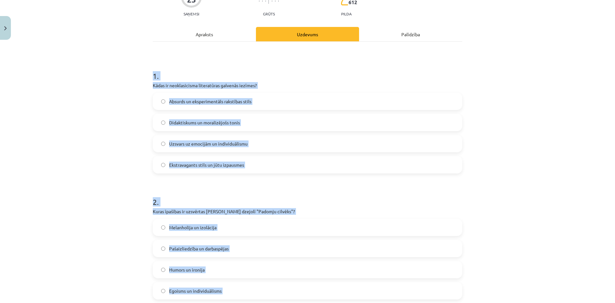
click at [180, 123] on span "Didaktiskums un moralizējošs tonis" at bounding box center [204, 122] width 71 height 7
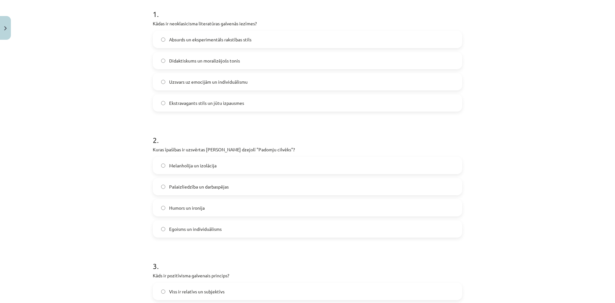
scroll to position [131, 0]
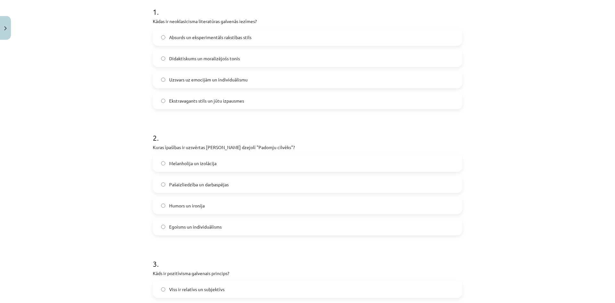
drag, startPoint x: 183, startPoint y: 184, endPoint x: 193, endPoint y: 169, distance: 17.6
click at [183, 184] on span "Pašaizliedzība un darbaspējas" at bounding box center [199, 184] width 60 height 7
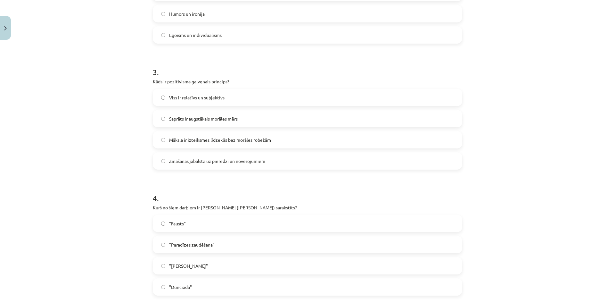
scroll to position [324, 0]
click at [177, 163] on span "Zināšanas jābalsta uz pieredzi un novērojumiem" at bounding box center [217, 160] width 96 height 7
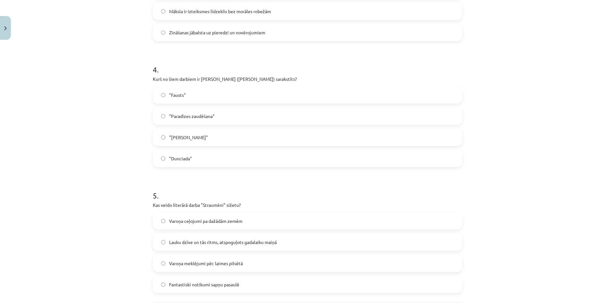
scroll to position [452, 0]
click at [197, 161] on label ""Dunciada"" at bounding box center [307, 158] width 308 height 16
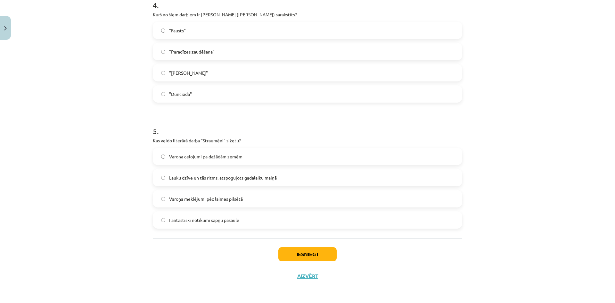
click at [169, 179] on span "Lauku dzīve un tās ritms, atspoguļots gadalaiku maiņā" at bounding box center [223, 177] width 108 height 7
click at [319, 258] on button "Iesniegt" at bounding box center [307, 254] width 58 height 14
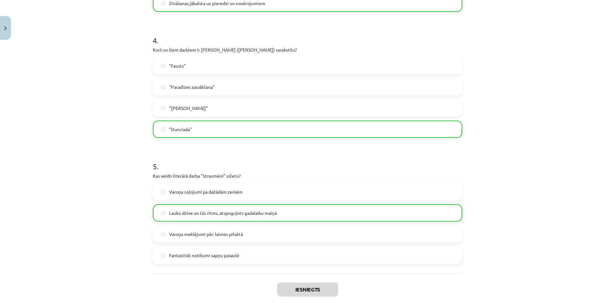
scroll to position [536, 0]
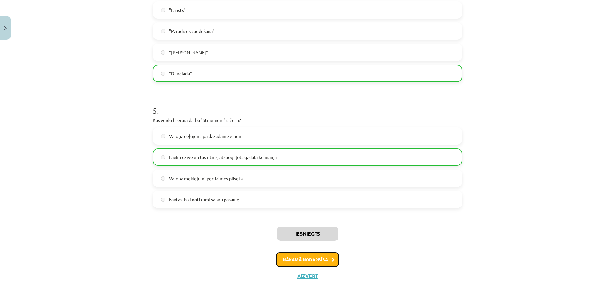
click at [314, 260] on button "Nākamā nodarbība" at bounding box center [307, 259] width 63 height 15
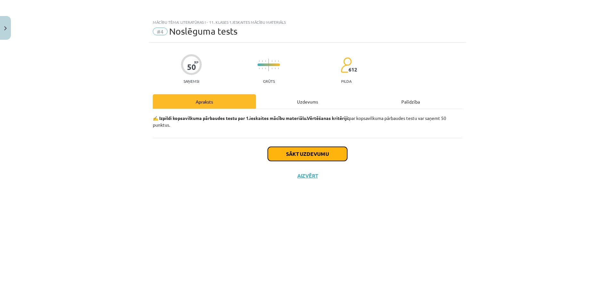
click at [323, 154] on button "Sākt uzdevumu" at bounding box center [307, 154] width 79 height 14
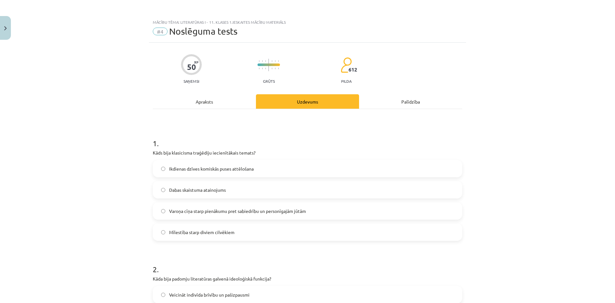
drag, startPoint x: 182, startPoint y: 100, endPoint x: 187, endPoint y: 103, distance: 5.4
click at [183, 100] on div "Apraksts" at bounding box center [204, 101] width 103 height 14
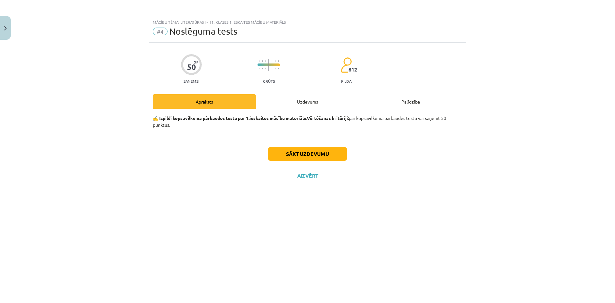
click at [301, 101] on div "Uzdevums" at bounding box center [307, 101] width 103 height 14
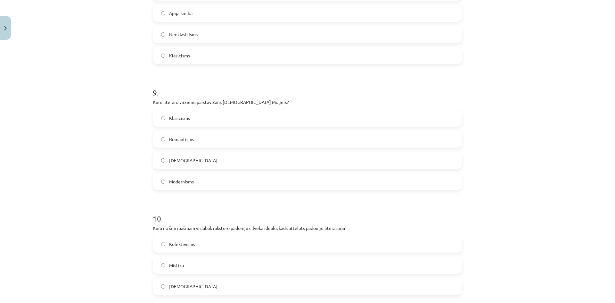
scroll to position [1145, 0]
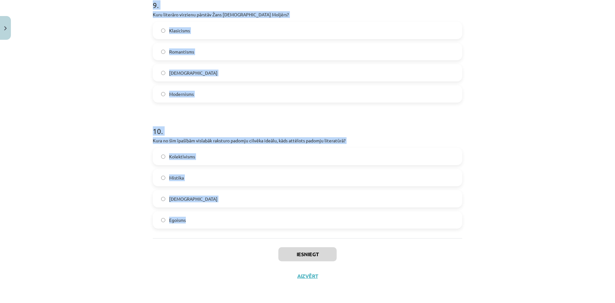
drag, startPoint x: 133, startPoint y: 133, endPoint x: 371, endPoint y: 210, distance: 250.1
click at [371, 210] on div "Mācību tēma: Literatūras i - 11. klases 1.ieskaites mācību materiāls #4 Noslēgu…" at bounding box center [307, 151] width 615 height 303
copy form "1 . Kāds bija klasicisma traģēdiju iecienītākais temats? Ikdienas dzīves komisk…"
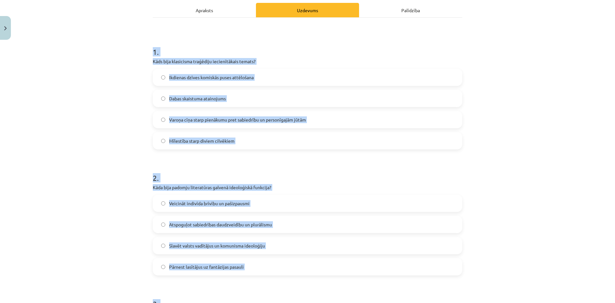
scroll to position [88, 0]
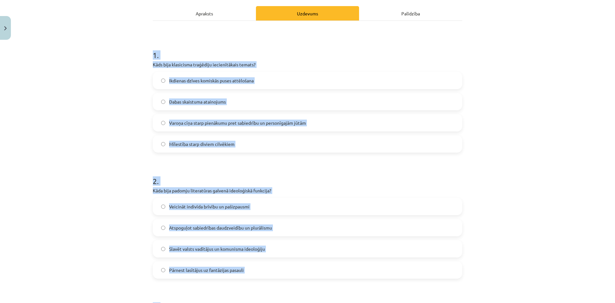
click at [169, 123] on span "Varoņa cīņa starp pienākumu pret sabiedrību un personīgajām jūtām" at bounding box center [237, 122] width 137 height 7
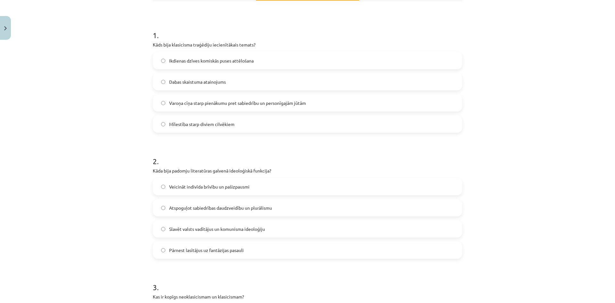
scroll to position [184, 0]
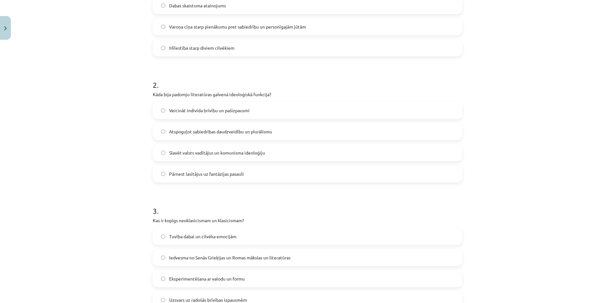
click at [166, 153] on label "Slavēt valsts vadītājus un komunisma ideoloģiju" at bounding box center [307, 152] width 308 height 16
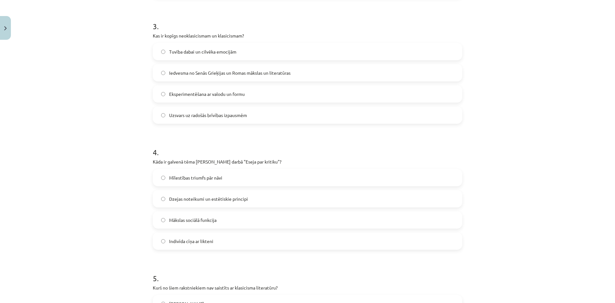
scroll to position [376, 0]
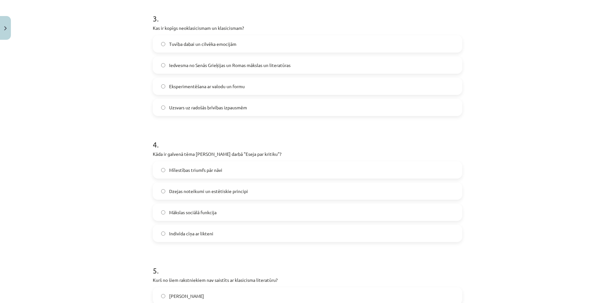
click at [195, 65] on span "Iedvesma no Senās Grieķijas un Romas mākslas un literatūras" at bounding box center [229, 65] width 121 height 7
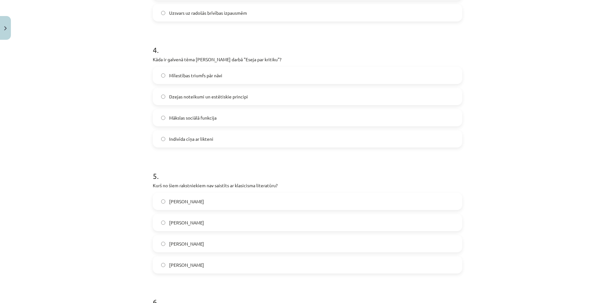
scroll to position [473, 0]
click at [189, 93] on span "Dzejas noteikumi un estētiskie principi" at bounding box center [208, 95] width 79 height 7
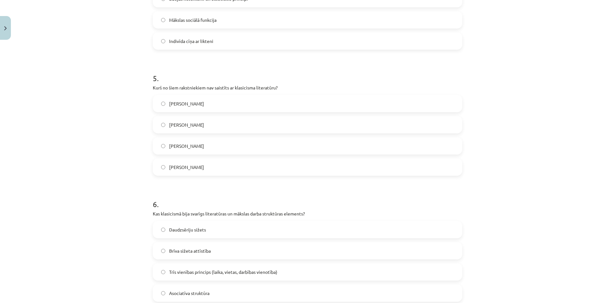
scroll to position [633, 0]
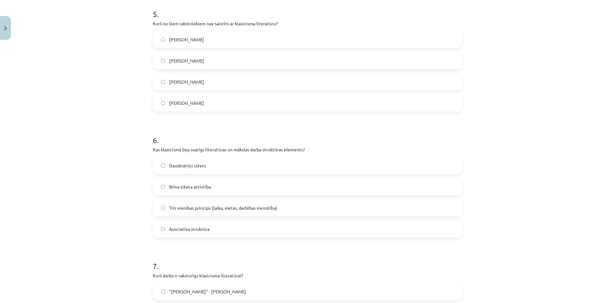
click at [187, 101] on label "Vilis Lācis" at bounding box center [307, 103] width 308 height 16
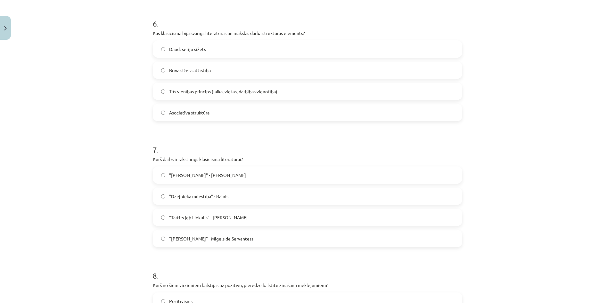
scroll to position [761, 0]
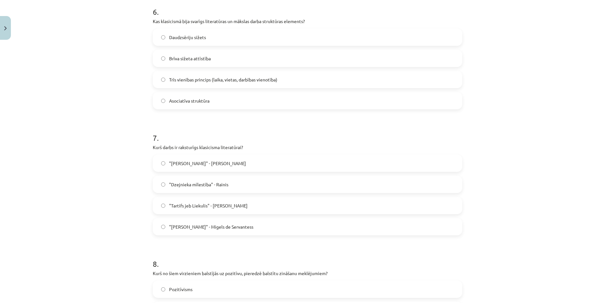
click at [182, 81] on span "Trīs vienības princips (laika, vietas, darbības vienotība)" at bounding box center [223, 79] width 108 height 7
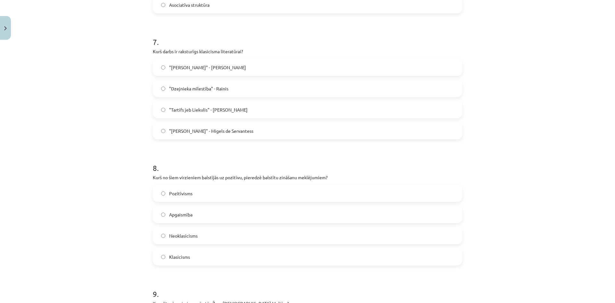
scroll to position [857, 0]
click at [189, 109] on span ""Tartifs jeb Liekulis" - Žans Batists Moljērs" at bounding box center [208, 109] width 78 height 7
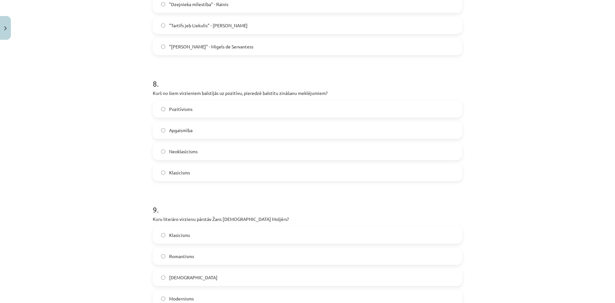
scroll to position [985, 0]
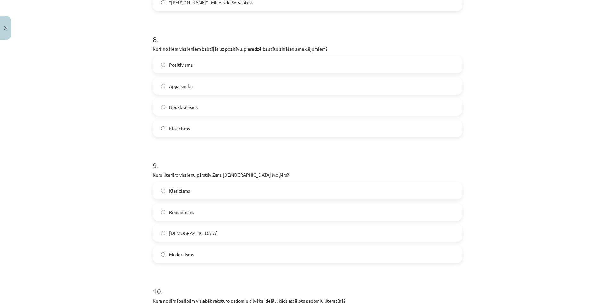
click at [201, 68] on label "Pozitīvisms" at bounding box center [307, 65] width 308 height 16
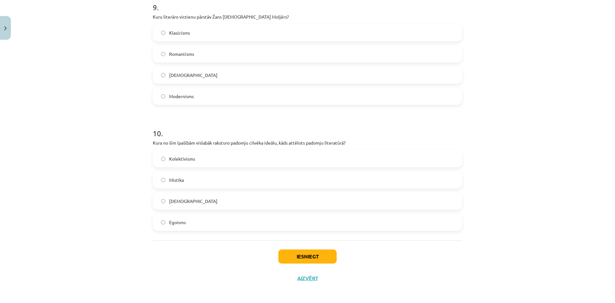
scroll to position [1145, 0]
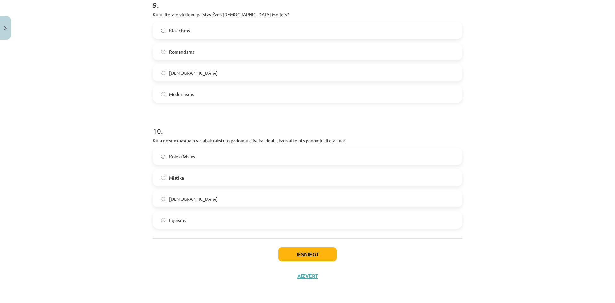
click at [183, 34] on span "Klasicisms" at bounding box center [179, 30] width 21 height 7
click at [174, 157] on span "Kolektīvisms" at bounding box center [182, 156] width 26 height 7
click at [312, 256] on button "Iesniegt" at bounding box center [307, 254] width 58 height 14
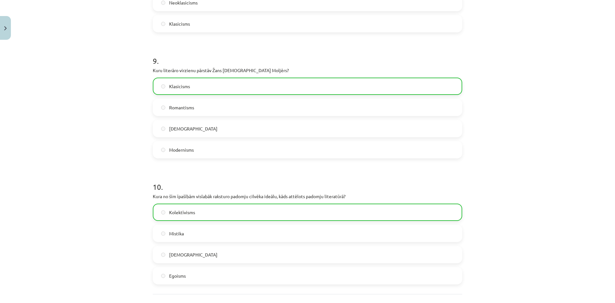
scroll to position [1166, 0]
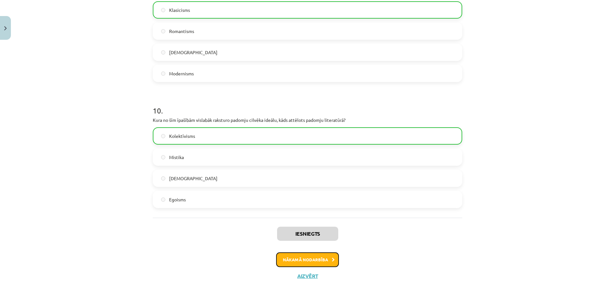
click at [311, 256] on button "Nākamā nodarbība" at bounding box center [307, 259] width 63 height 15
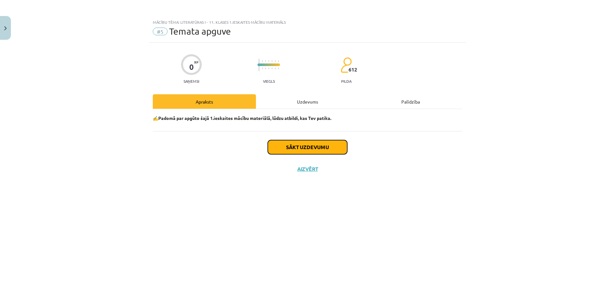
click at [290, 143] on button "Sākt uzdevumu" at bounding box center [307, 147] width 79 height 14
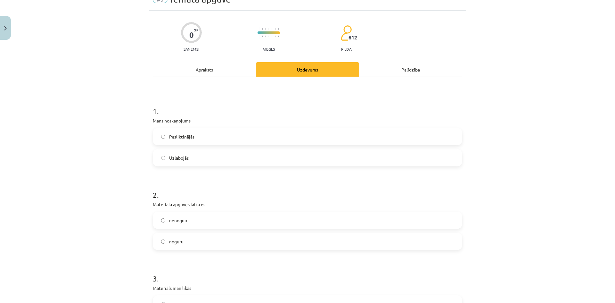
click at [173, 154] on span "Uzlabojās" at bounding box center [179, 157] width 20 height 7
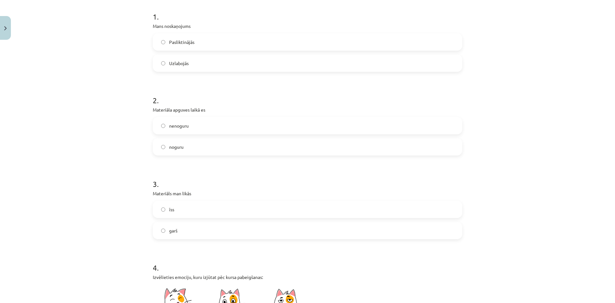
scroll to position [128, 0]
click at [180, 129] on label "nenoguru" at bounding box center [307, 124] width 308 height 16
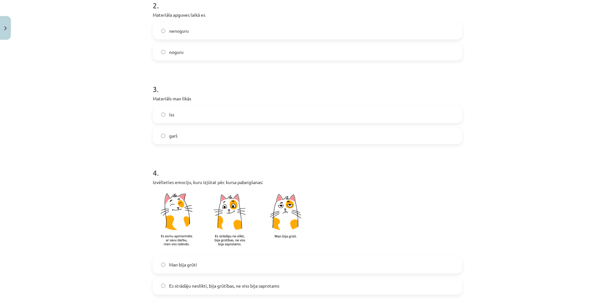
scroll to position [224, 0]
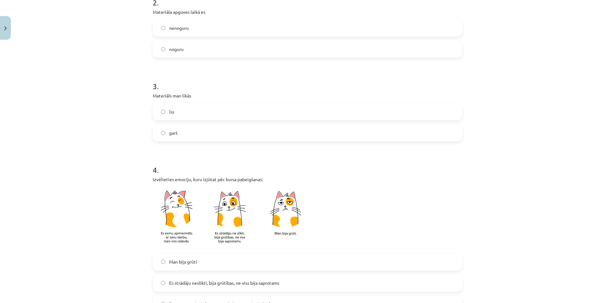
click at [179, 119] on label "īss" at bounding box center [307, 111] width 308 height 16
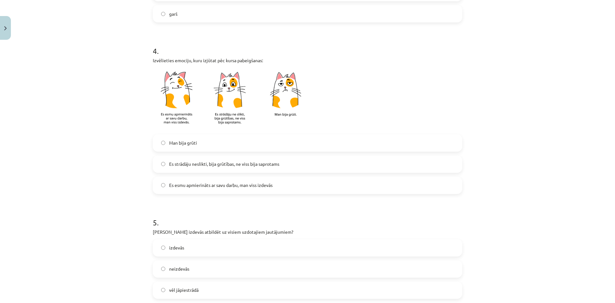
scroll to position [352, 0]
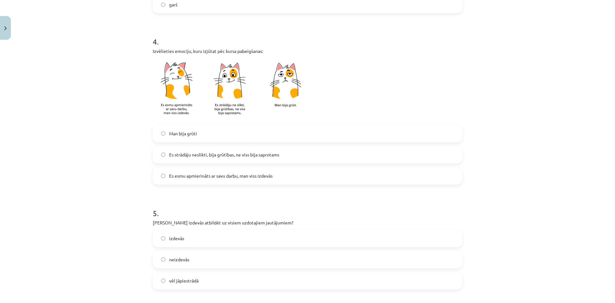
click at [185, 158] on span "Es strādāju neslikti, bija grūtības, ne viss bija saprotams" at bounding box center [224, 154] width 110 height 7
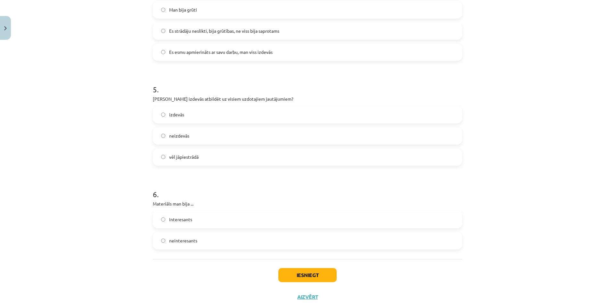
scroll to position [481, 0]
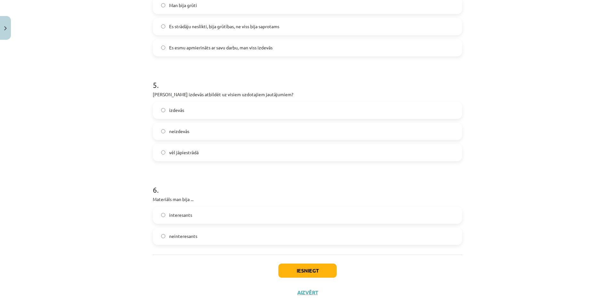
click at [181, 148] on label "vēl jāpiestrādā" at bounding box center [307, 152] width 308 height 16
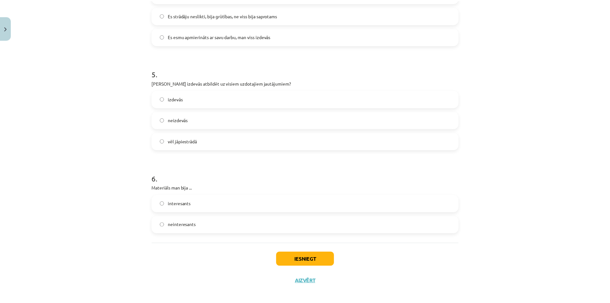
scroll to position [497, 0]
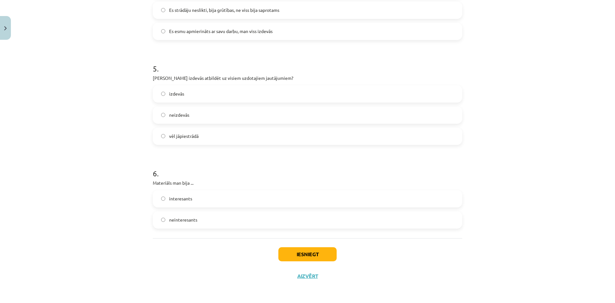
click at [194, 203] on label "interesants" at bounding box center [307, 199] width 308 height 16
click at [303, 254] on button "Iesniegt" at bounding box center [307, 254] width 58 height 14
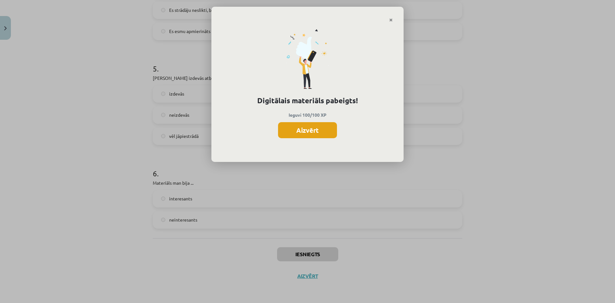
click at [290, 137] on button "Aizvērt" at bounding box center [307, 130] width 59 height 16
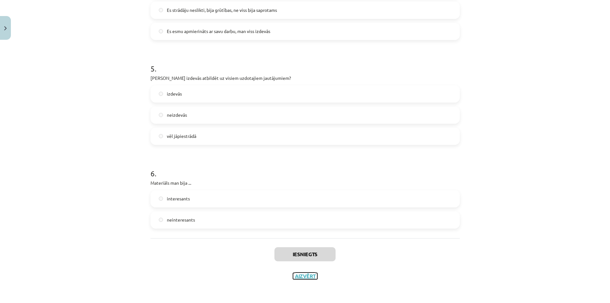
click at [305, 277] on button "Aizvērt" at bounding box center [305, 276] width 24 height 6
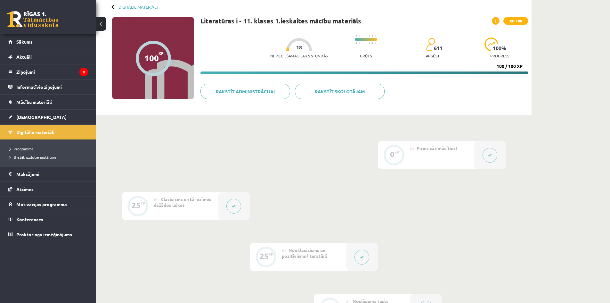
click at [118, 7] on div "Digitālie materiāli" at bounding box center [134, 6] width 45 height 5
click at [125, 5] on link "Digitālie materiāli" at bounding box center [138, 6] width 39 height 5
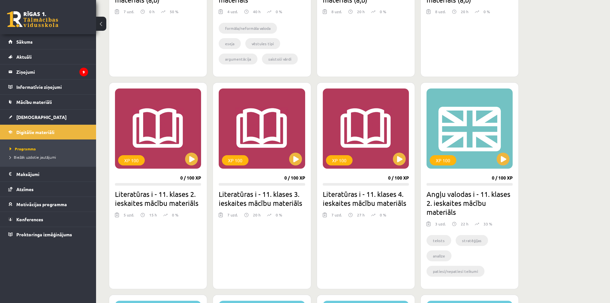
scroll to position [320, 0]
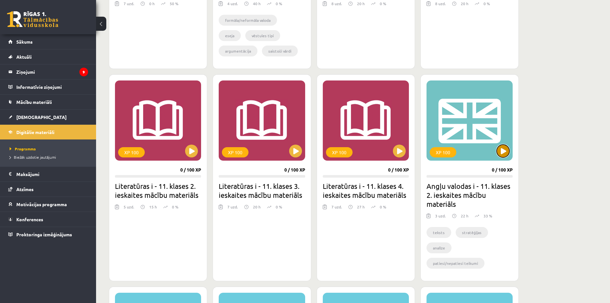
click at [502, 149] on button at bounding box center [503, 150] width 13 height 13
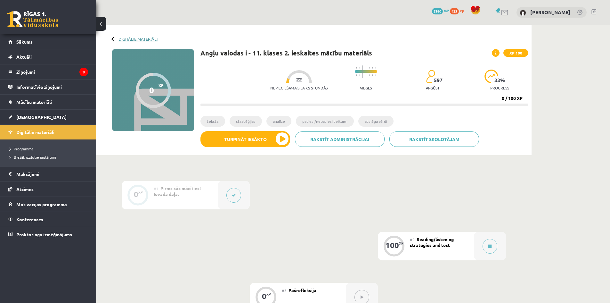
click at [128, 37] on link "Digitālie materiāli" at bounding box center [138, 39] width 39 height 5
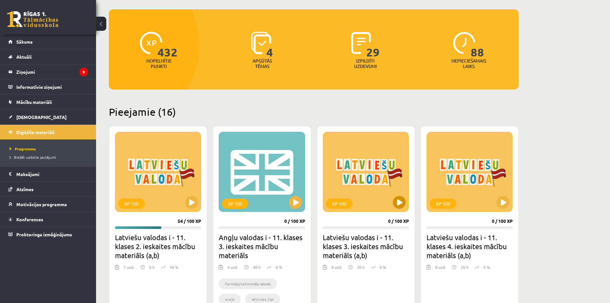
scroll to position [96, 0]
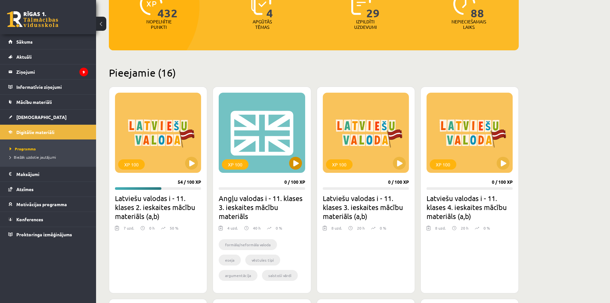
click at [272, 137] on div "XP 100" at bounding box center [262, 133] width 86 height 80
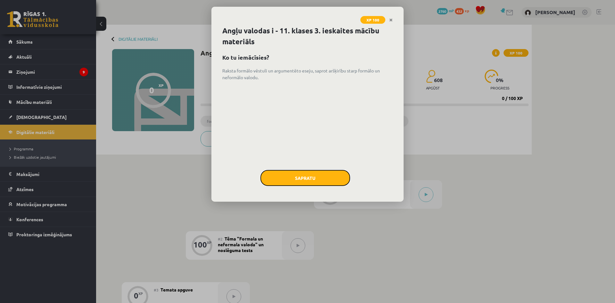
click at [297, 180] on button "Sapratu" at bounding box center [305, 178] width 90 height 16
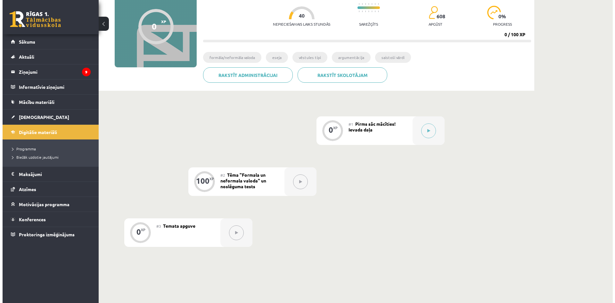
scroll to position [64, 0]
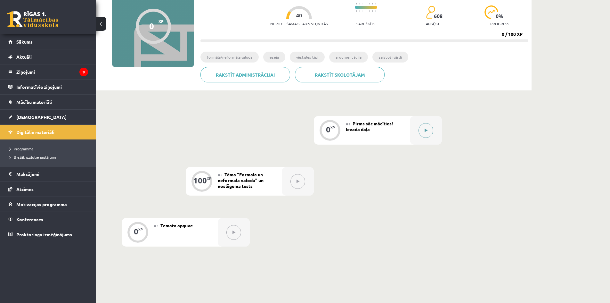
click at [429, 127] on button at bounding box center [426, 130] width 15 height 15
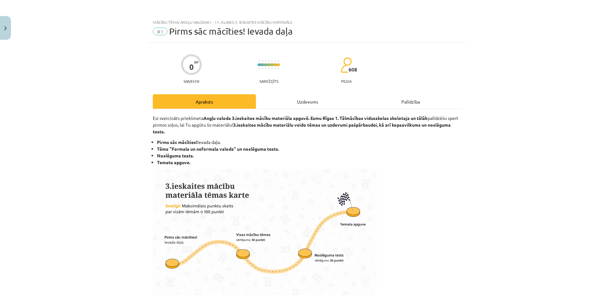
click at [321, 99] on div "Uzdevums" at bounding box center [307, 101] width 103 height 14
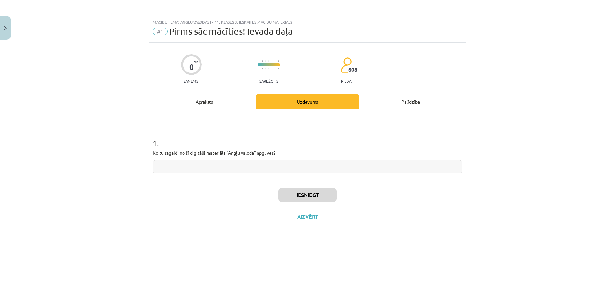
click at [236, 163] on input "text" at bounding box center [307, 166] width 309 height 13
drag, startPoint x: 286, startPoint y: 151, endPoint x: 150, endPoint y: 152, distance: 136.2
click at [150, 152] on div "0 XP Saņemsi Sarežģīts 608 pilda Apraksts Uzdevums Palīdzība 1 . Ko tu sagaidi …" at bounding box center [307, 165] width 317 height 244
copy p "Ko tu sagaidi no šī digitālā materiāla "Angļu valoda" apguves?"
click at [319, 169] on input "text" at bounding box center [307, 166] width 309 height 13
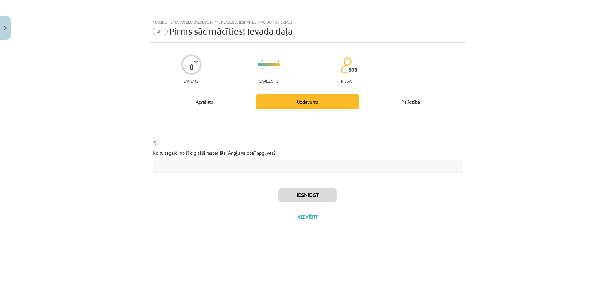
paste input "**********"
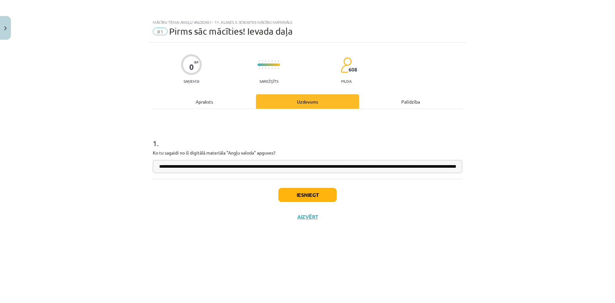
scroll to position [0, 83]
type input "**********"
click at [305, 193] on button "Iesniegt" at bounding box center [307, 195] width 58 height 14
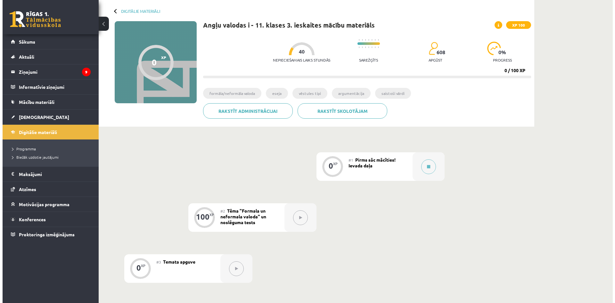
scroll to position [64, 0]
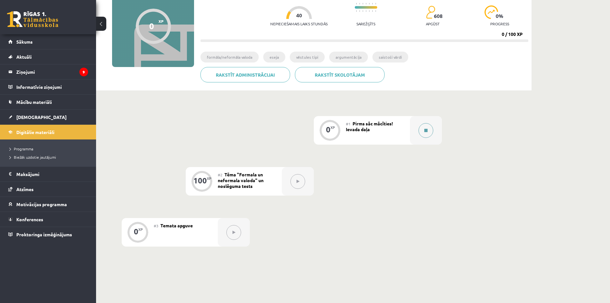
click at [433, 135] on div at bounding box center [426, 130] width 32 height 29
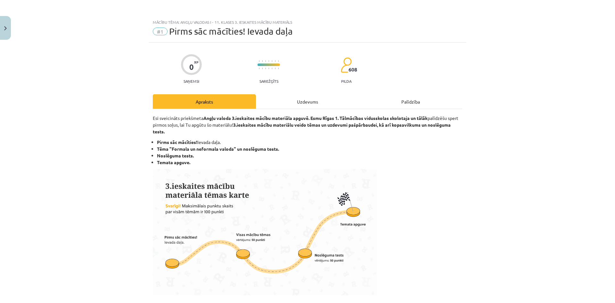
click at [337, 94] on div "0 XP Saņemsi Sarežģīts 608 pilda Apraksts Uzdevums Palīdzība Esi sveicināts pri…" at bounding box center [307, 306] width 317 height 526
click at [320, 102] on div "Uzdevums" at bounding box center [307, 101] width 103 height 14
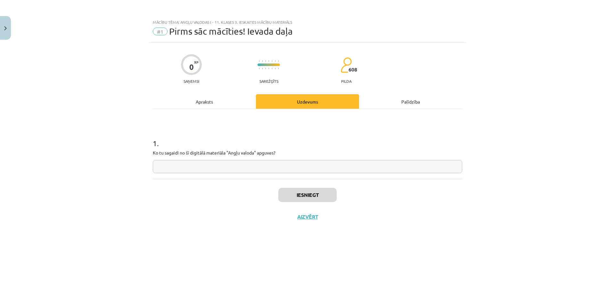
click at [245, 160] on input "text" at bounding box center [307, 166] width 309 height 13
paste input "**********"
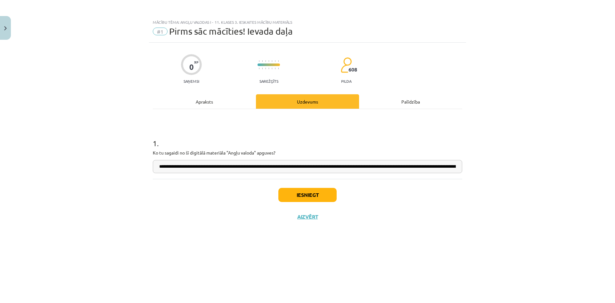
scroll to position [0, 83]
drag, startPoint x: 457, startPoint y: 166, endPoint x: 241, endPoint y: 165, distance: 216.6
click at [241, 165] on input "**********" at bounding box center [307, 166] width 309 height 13
drag, startPoint x: 334, startPoint y: 167, endPoint x: 294, endPoint y: 167, distance: 40.4
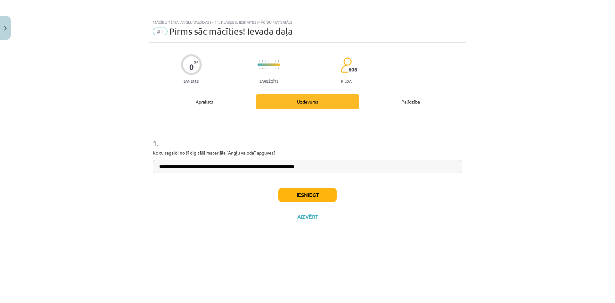
click at [294, 167] on input "**********" at bounding box center [307, 166] width 309 height 13
type input "**********"
click at [329, 194] on button "Iesniegt" at bounding box center [307, 195] width 58 height 14
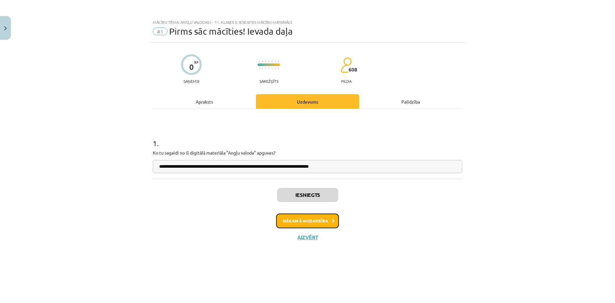
click at [325, 217] on button "Nākamā nodarbība" at bounding box center [307, 220] width 63 height 15
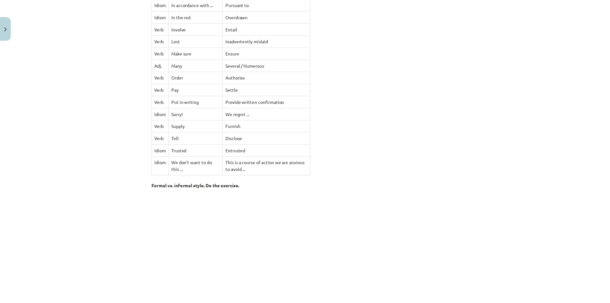
scroll to position [2207, 0]
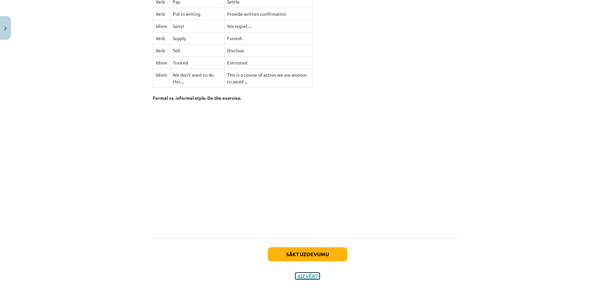
click at [314, 276] on button "Aizvērt" at bounding box center [307, 276] width 24 height 6
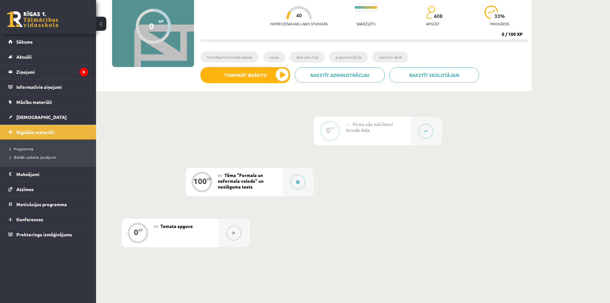
scroll to position [0, 0]
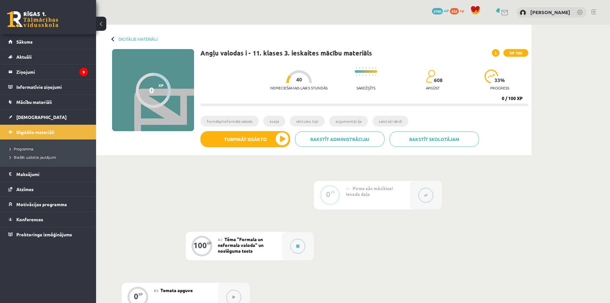
click at [128, 41] on div "Digitālie materiāli 0 XP XP 100 0 / 100 XP Angļu valodas i - 11. klases 3. iesk…" at bounding box center [314, 90] width 436 height 130
click at [135, 39] on link "Digitālie materiāli" at bounding box center [138, 39] width 39 height 5
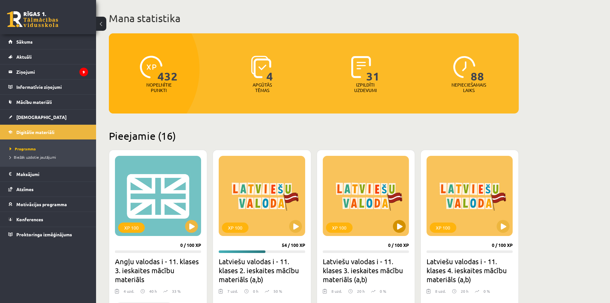
scroll to position [96, 0]
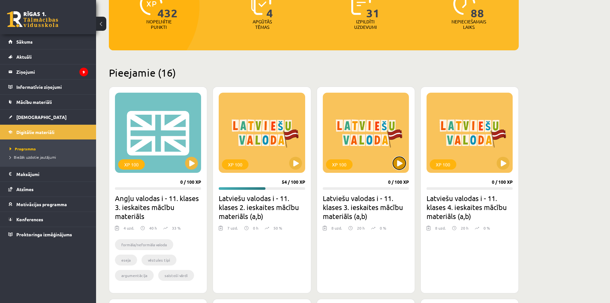
click at [401, 168] on button at bounding box center [399, 163] width 13 height 13
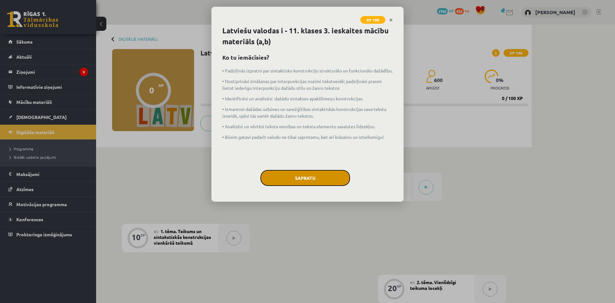
click at [303, 181] on button "Sapratu" at bounding box center [305, 178] width 90 height 16
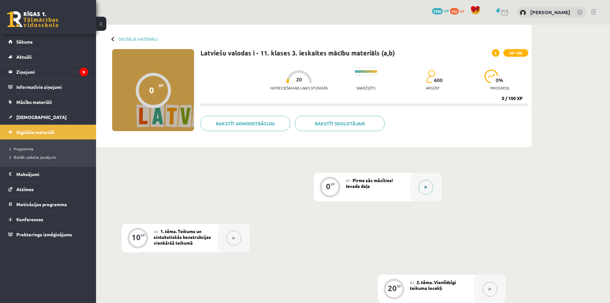
click at [429, 193] on button at bounding box center [426, 187] width 15 height 15
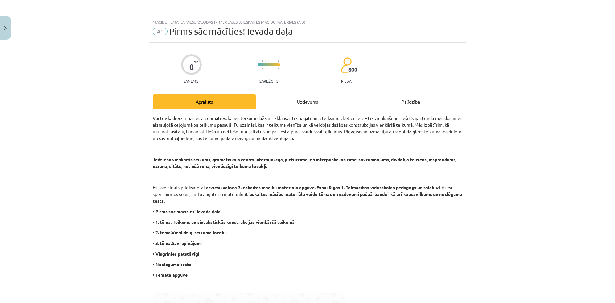
click at [290, 97] on div "Uzdevums" at bounding box center [307, 101] width 103 height 14
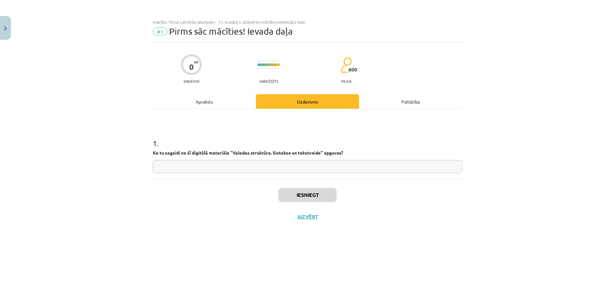
click at [230, 165] on input "text" at bounding box center [307, 166] width 309 height 13
type input "**********"
click at [314, 198] on button "Iesniegt" at bounding box center [307, 195] width 58 height 14
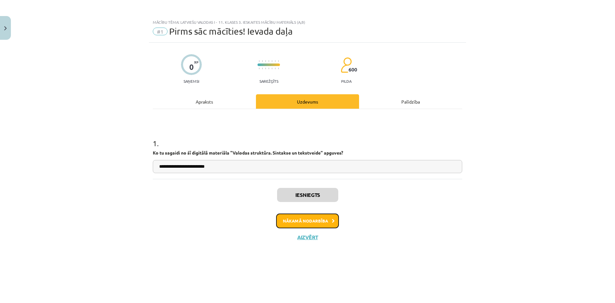
click at [316, 223] on button "Nākamā nodarbība" at bounding box center [307, 220] width 63 height 15
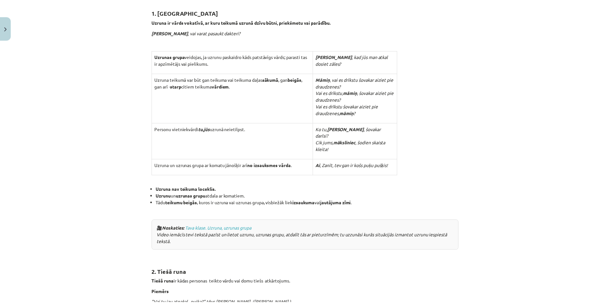
scroll to position [1496, 0]
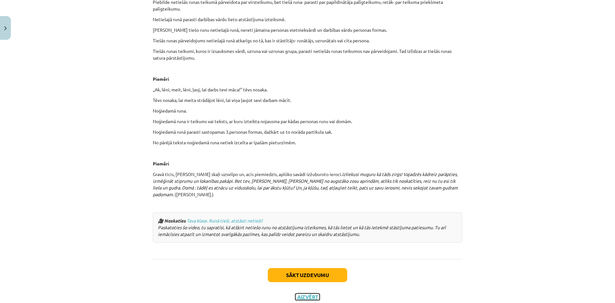
click at [302, 293] on button "Aizvērt" at bounding box center [307, 296] width 24 height 6
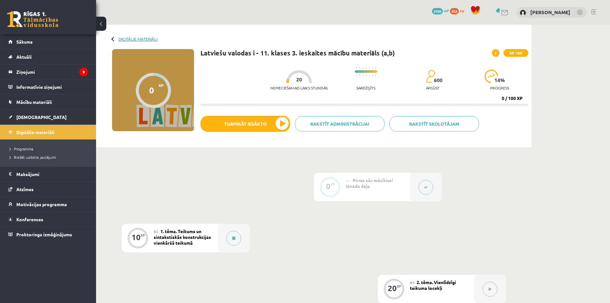
click at [141, 40] on link "Digitālie materiāli" at bounding box center [138, 39] width 39 height 5
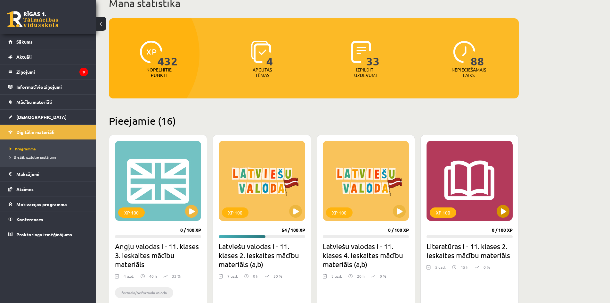
scroll to position [128, 0]
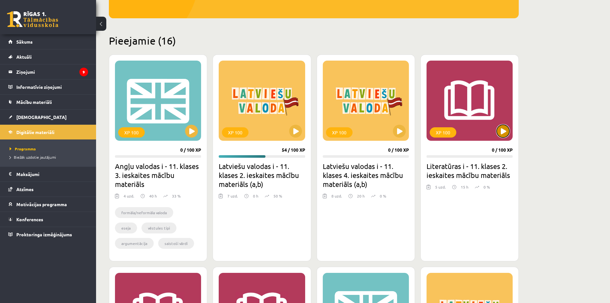
click at [504, 136] on button at bounding box center [503, 131] width 13 height 13
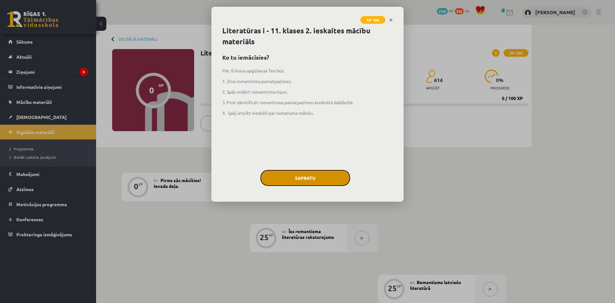
click at [317, 177] on button "Sapratu" at bounding box center [305, 178] width 90 height 16
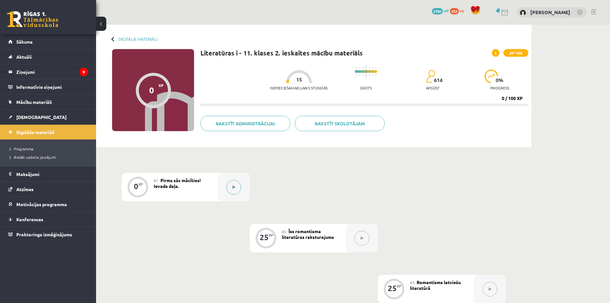
click at [232, 187] on button at bounding box center [234, 187] width 15 height 15
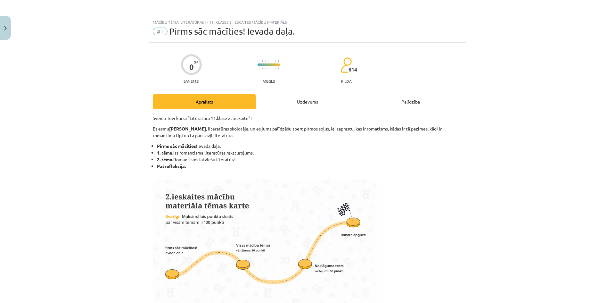
click at [297, 102] on div "Uzdevums" at bounding box center [307, 101] width 103 height 14
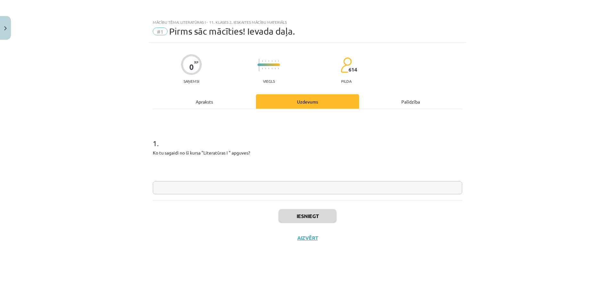
click at [288, 191] on input "text" at bounding box center [307, 187] width 309 height 13
type input "****"
click at [197, 104] on div "Apraksts" at bounding box center [204, 101] width 103 height 14
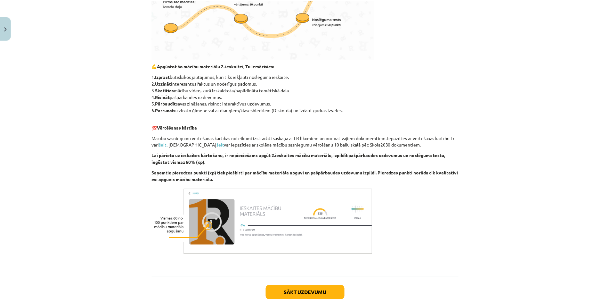
scroll to position [286, 0]
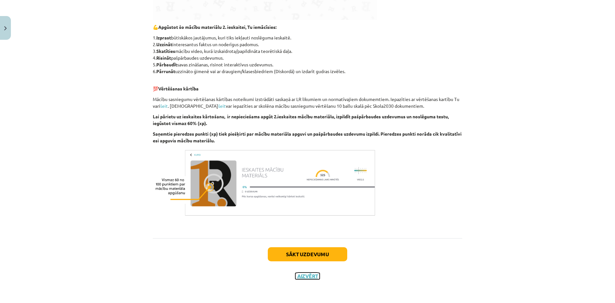
click at [310, 277] on button "Aizvērt" at bounding box center [307, 276] width 24 height 6
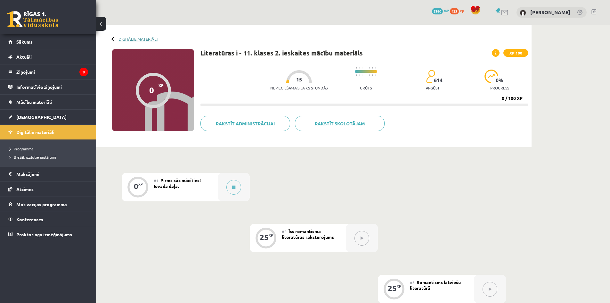
click at [128, 37] on link "Digitālie materiāli" at bounding box center [138, 39] width 39 height 5
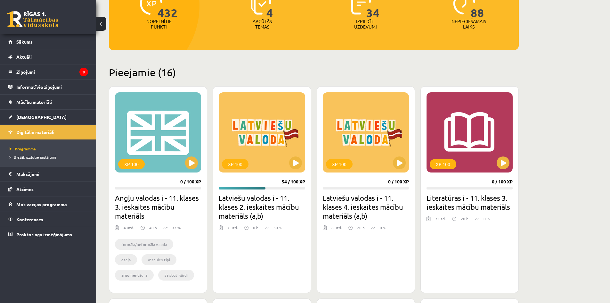
scroll to position [96, 0]
click at [508, 161] on button at bounding box center [503, 163] width 13 height 13
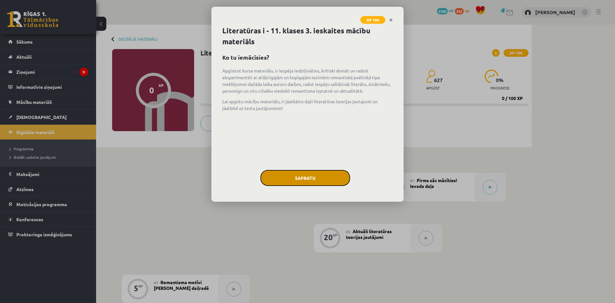
click at [299, 175] on button "Sapratu" at bounding box center [305, 178] width 90 height 16
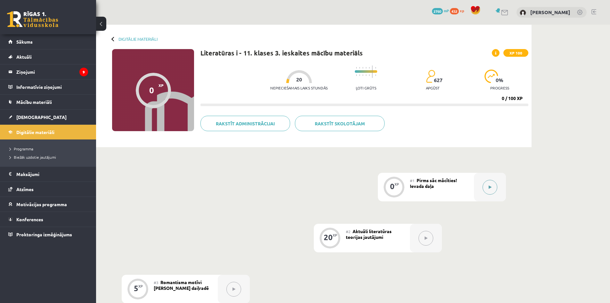
click at [491, 185] on icon at bounding box center [490, 187] width 3 height 4
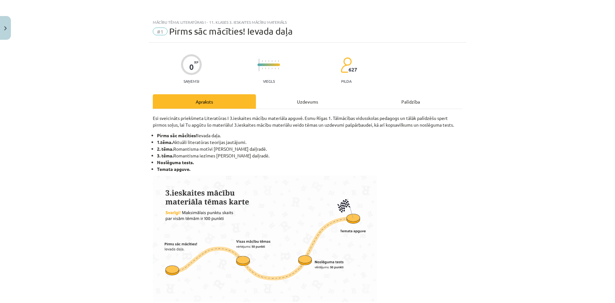
click at [309, 97] on div "Uzdevums" at bounding box center [307, 101] width 103 height 14
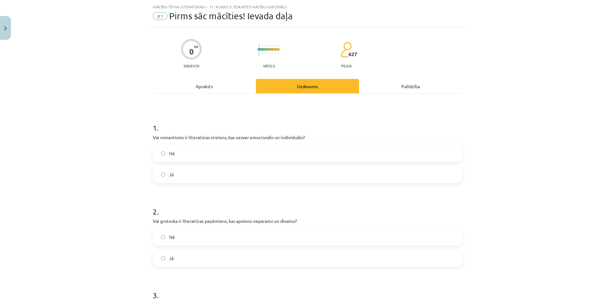
scroll to position [16, 0]
click at [208, 89] on div "Apraksts" at bounding box center [204, 85] width 103 height 14
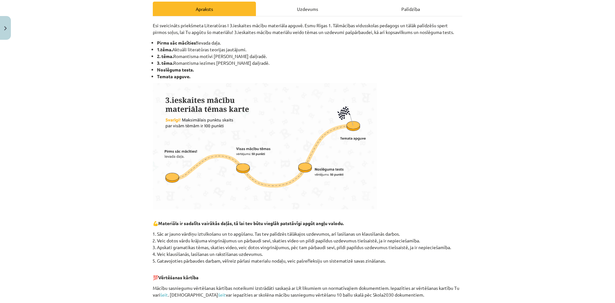
scroll to position [0, 0]
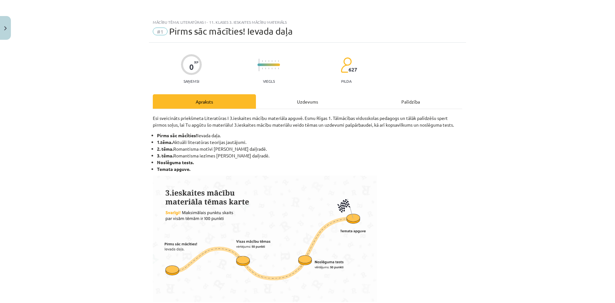
click at [298, 98] on div "Uzdevums" at bounding box center [307, 101] width 103 height 14
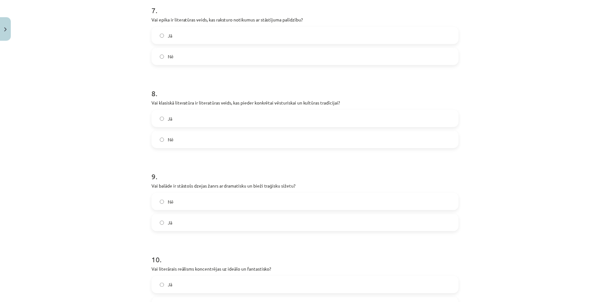
scroll to position [722, 0]
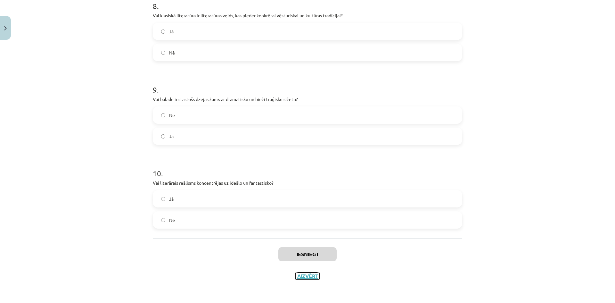
click at [312, 277] on button "Aizvērt" at bounding box center [307, 276] width 24 height 6
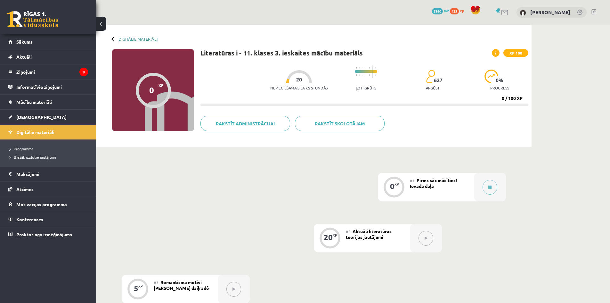
click at [125, 38] on link "Digitālie materiāli" at bounding box center [138, 39] width 39 height 5
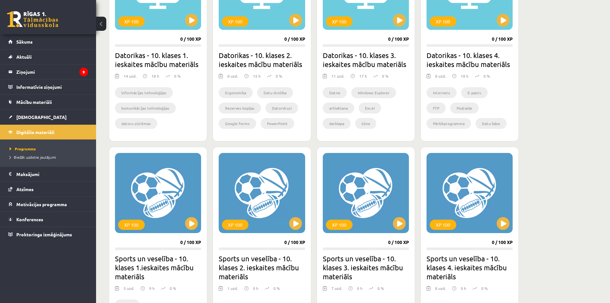
scroll to position [609, 0]
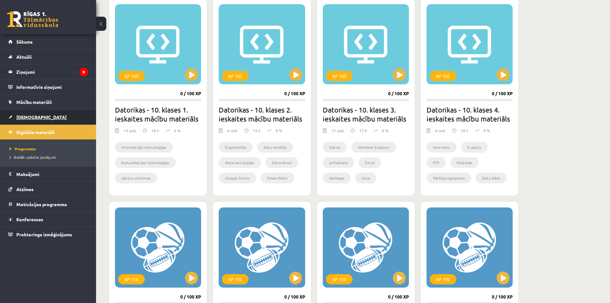
click at [49, 115] on link "[DEMOGRAPHIC_DATA]" at bounding box center [48, 117] width 80 height 15
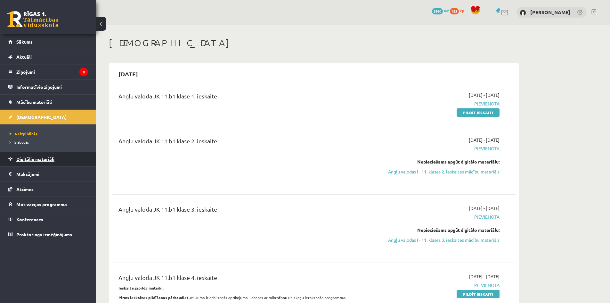
click at [43, 159] on span "Digitālie materiāli" at bounding box center [35, 159] width 38 height 6
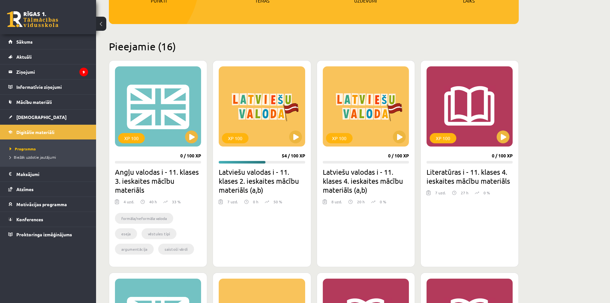
scroll to position [90, 0]
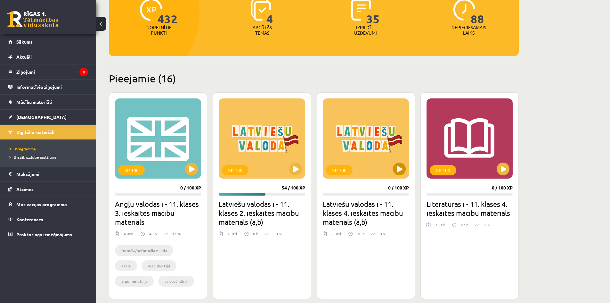
click at [404, 173] on div "XP 100" at bounding box center [366, 138] width 86 height 80
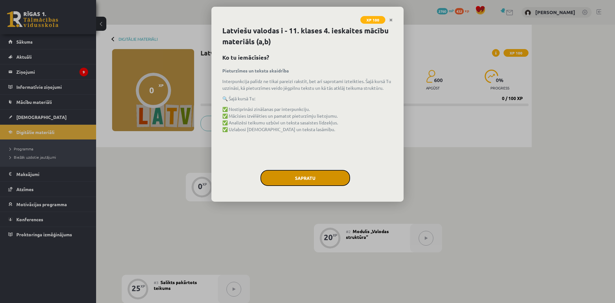
click at [314, 174] on button "Sapratu" at bounding box center [305, 178] width 90 height 16
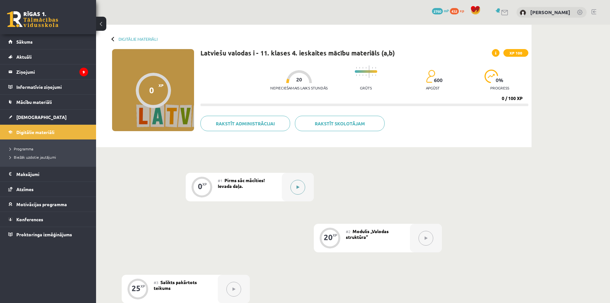
click at [303, 179] on div at bounding box center [298, 187] width 32 height 29
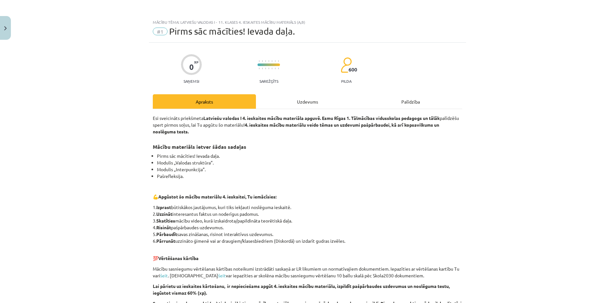
click at [323, 101] on div "Uzdevums" at bounding box center [307, 101] width 103 height 14
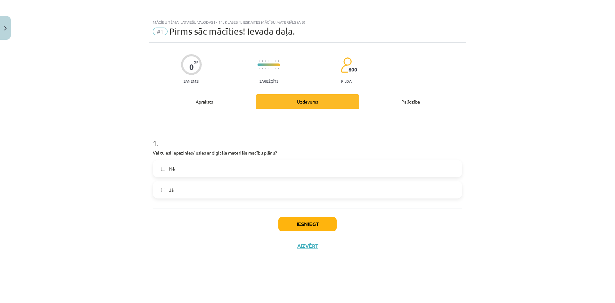
click at [163, 186] on label "Jā" at bounding box center [307, 190] width 308 height 16
click at [288, 226] on button "Iesniegt" at bounding box center [307, 224] width 58 height 14
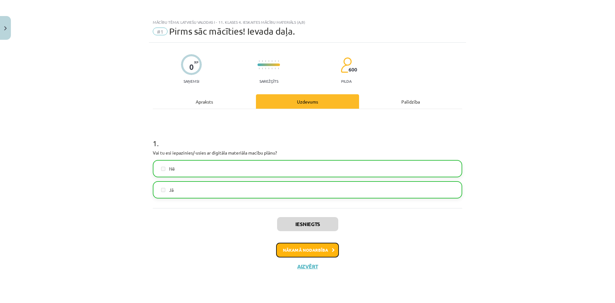
click at [317, 251] on button "Nākamā nodarbība" at bounding box center [307, 250] width 63 height 15
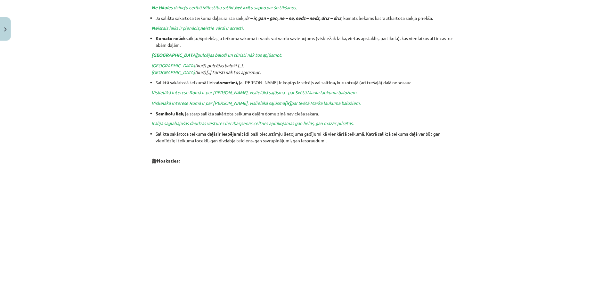
scroll to position [575, 0]
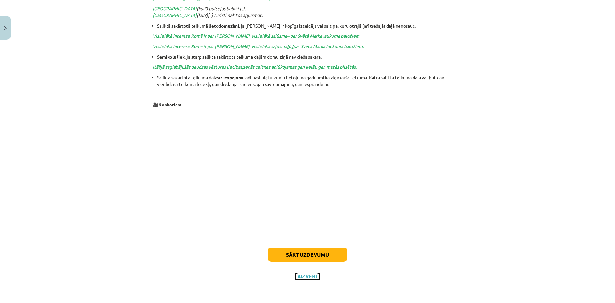
click at [298, 276] on button "Aizvērt" at bounding box center [307, 276] width 24 height 6
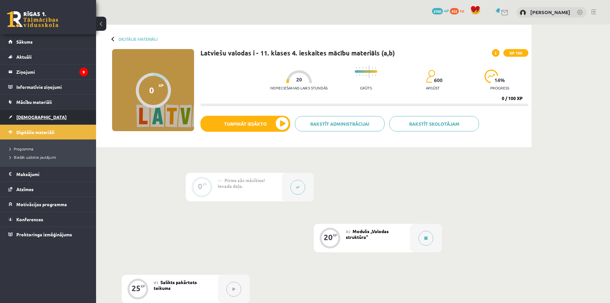
click at [29, 123] on link "[DEMOGRAPHIC_DATA]" at bounding box center [48, 117] width 80 height 15
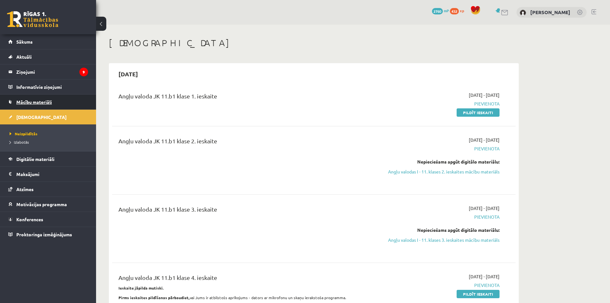
click at [37, 100] on span "Mācību materiāli" at bounding box center [34, 102] width 36 height 6
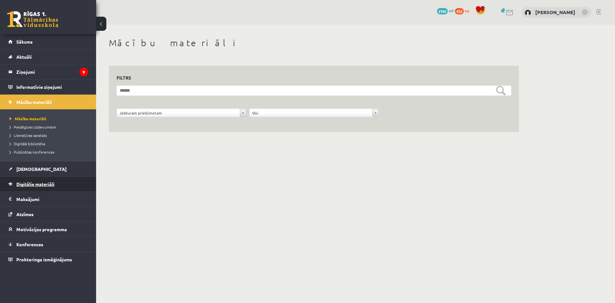
click at [56, 186] on link "Digitālie materiāli" at bounding box center [48, 184] width 80 height 15
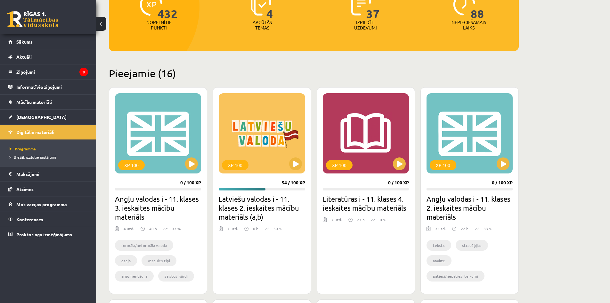
scroll to position [96, 0]
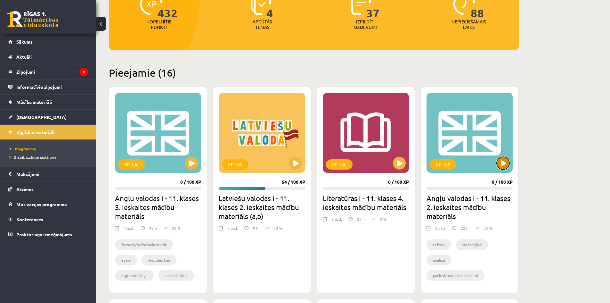
click at [503, 167] on button at bounding box center [503, 163] width 13 height 13
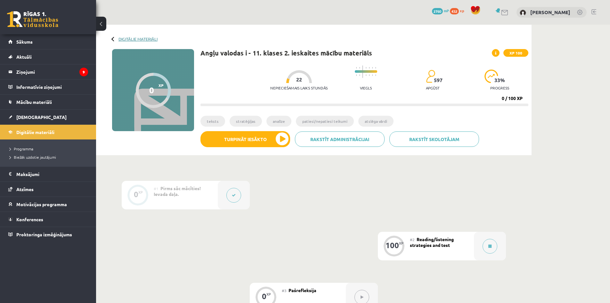
click at [125, 37] on link "Digitālie materiāli" at bounding box center [138, 39] width 39 height 5
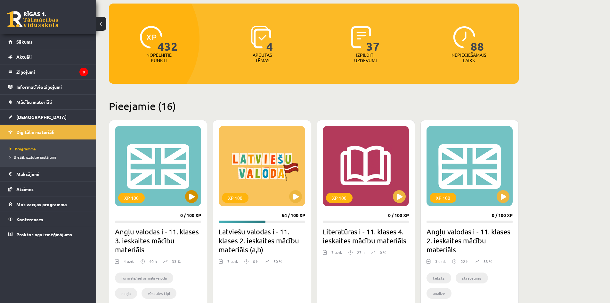
scroll to position [64, 0]
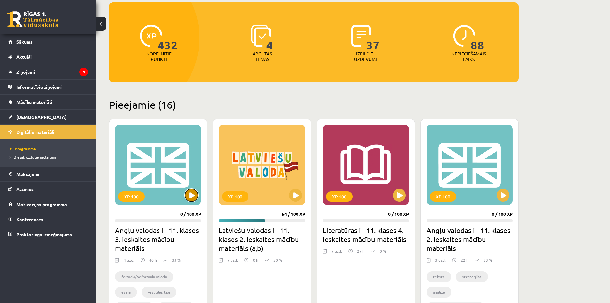
click at [194, 200] on button at bounding box center [191, 195] width 13 height 13
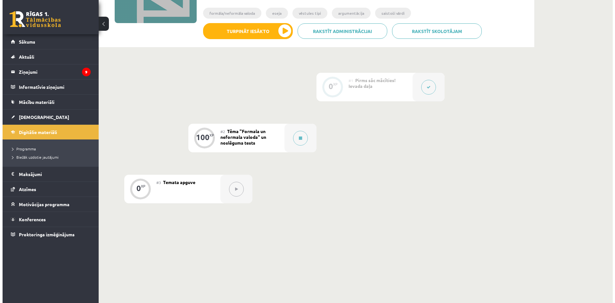
scroll to position [120, 0]
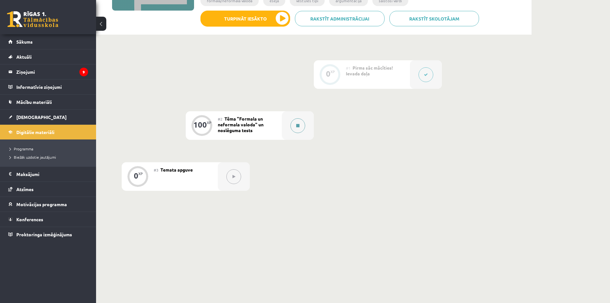
click at [304, 121] on button at bounding box center [298, 125] width 15 height 15
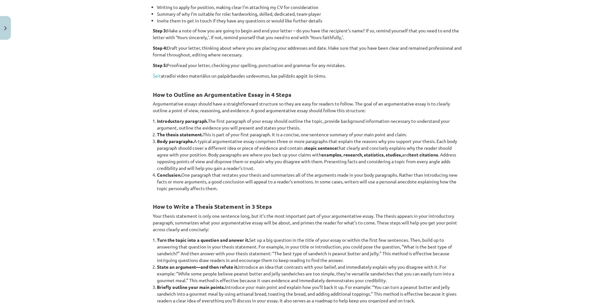
scroll to position [609, 0]
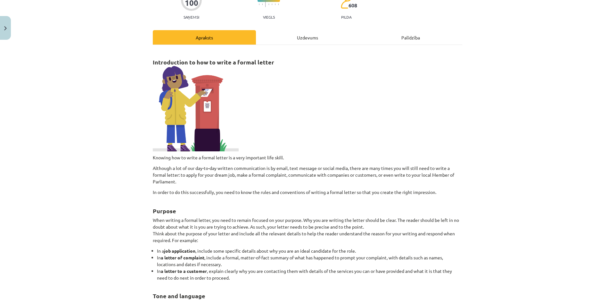
click at [282, 37] on div "Uzdevums" at bounding box center [307, 37] width 103 height 14
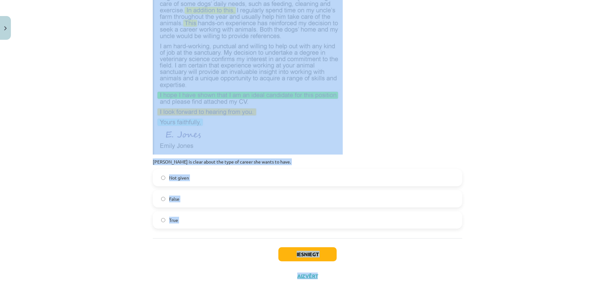
scroll to position [3056, 0]
drag, startPoint x: 143, startPoint y: 114, endPoint x: 394, endPoint y: 223, distance: 273.3
click at [394, 223] on div "Mācību tēma: Angļu valodas i - 11. klases 3. ieskaites mācību materiāls #2 Tēma…" at bounding box center [307, 151] width 615 height 303
copy form "0 . Lorem ipsu dolorsi: ametco adi elitsed doeius tem inc utlabore. ___________…"
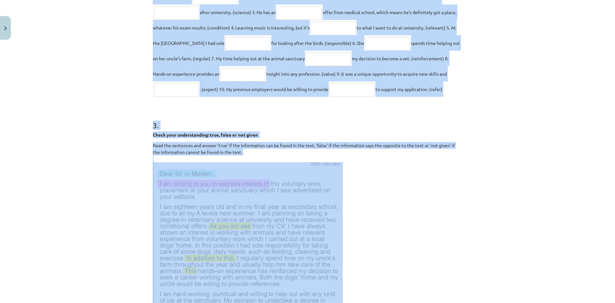
scroll to position [78, 0]
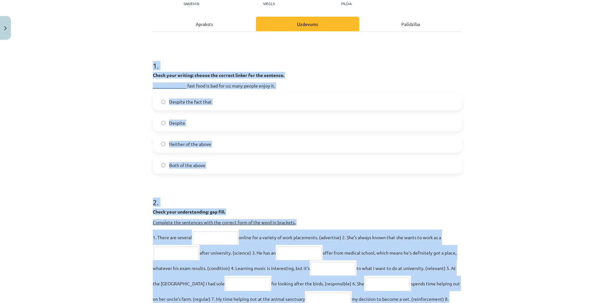
click at [550, 86] on div "Mācību tēma: Angļu valodas i - 11. klases 3. ieskaites mācību materiāls #2 Tēma…" at bounding box center [307, 151] width 615 height 303
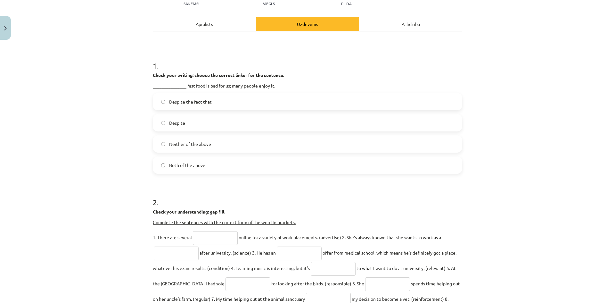
click at [178, 118] on label "Despite" at bounding box center [307, 123] width 308 height 16
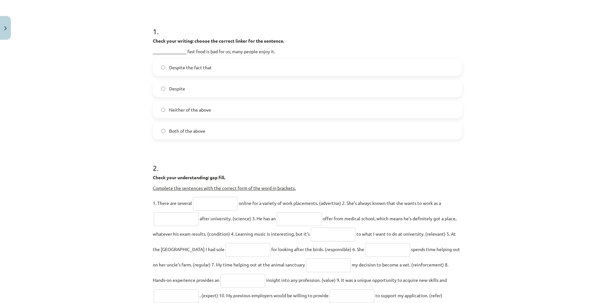
scroll to position [174, 0]
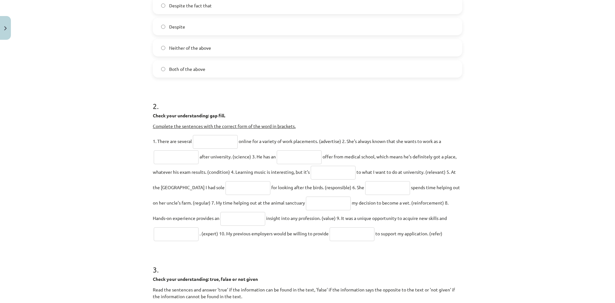
click at [219, 142] on input "text" at bounding box center [215, 142] width 45 height 14
type input "**********"
click at [177, 157] on input "text" at bounding box center [176, 157] width 45 height 14
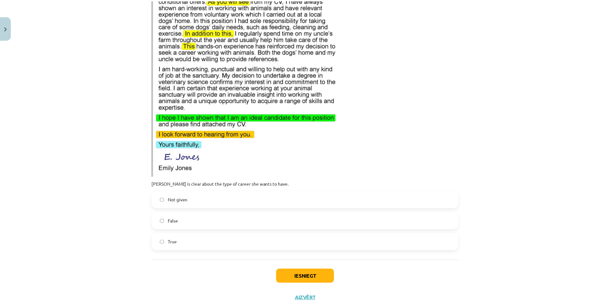
scroll to position [3056, 0]
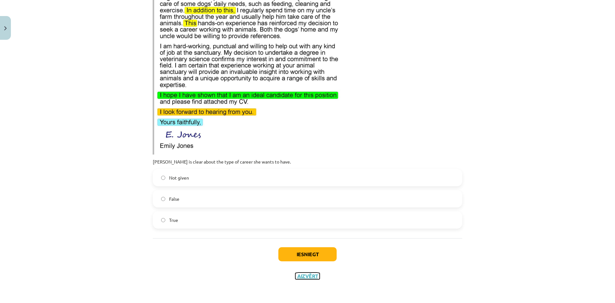
click at [304, 276] on button "Aizvērt" at bounding box center [307, 276] width 24 height 6
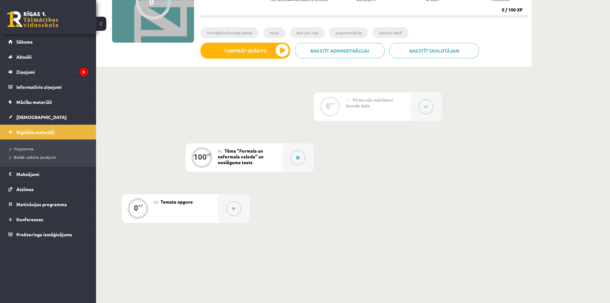
scroll to position [0, 0]
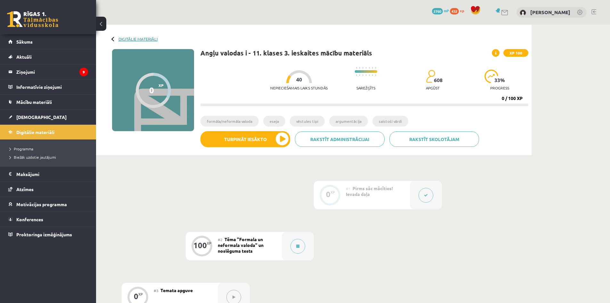
click at [122, 37] on link "Digitālie materiāli" at bounding box center [138, 39] width 39 height 5
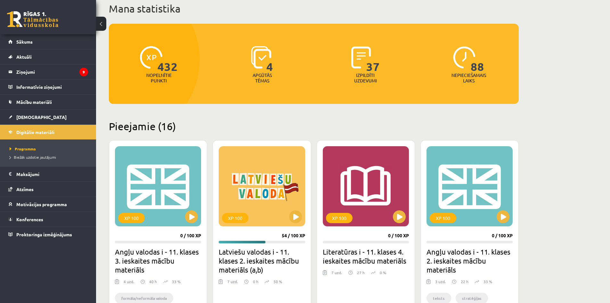
scroll to position [96, 0]
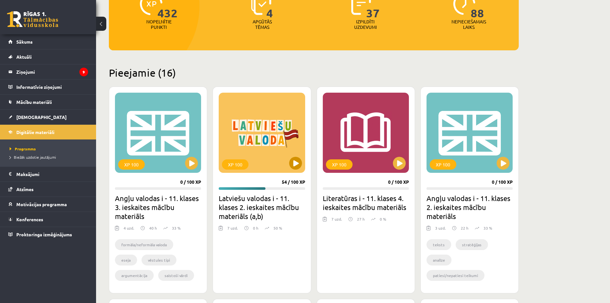
click at [302, 167] on div "XP 100" at bounding box center [262, 133] width 86 height 80
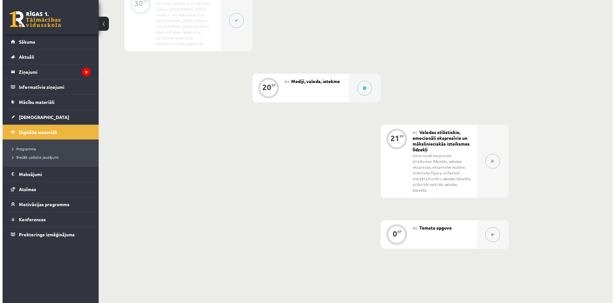
scroll to position [288, 0]
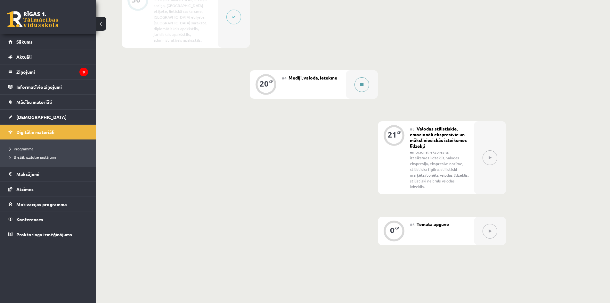
click at [370, 71] on div at bounding box center [362, 84] width 32 height 29
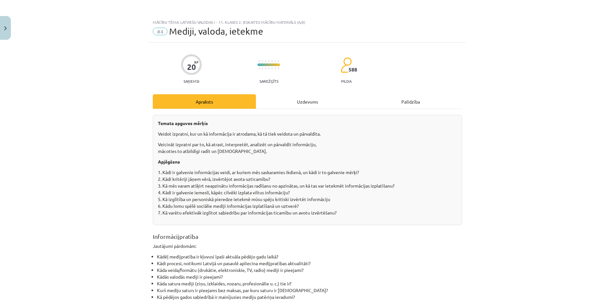
click at [313, 96] on div "Uzdevums" at bounding box center [307, 101] width 103 height 14
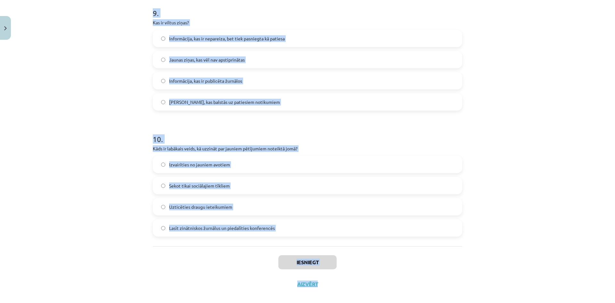
scroll to position [1145, 0]
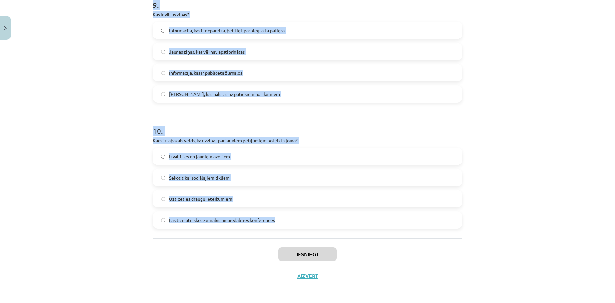
drag, startPoint x: 143, startPoint y: 94, endPoint x: 362, endPoint y: 224, distance: 255.0
click at [362, 224] on div "Mācību tēma: Latviešu valodas i - 11. klases 2. ieskaites mācību materiāls (a,b…" at bounding box center [307, 151] width 615 height 303
copy form "1 . Lor ip dolorsit? Ametcon adi elits doeiu Temporinc utla etdolor magna ali e…"
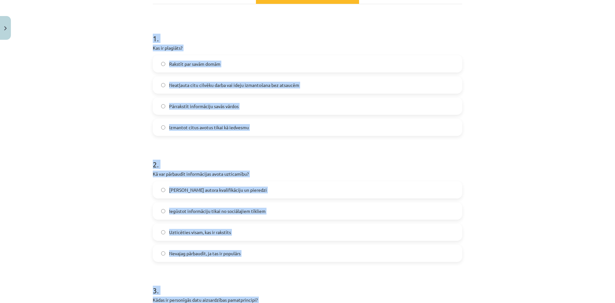
scroll to position [24, 0]
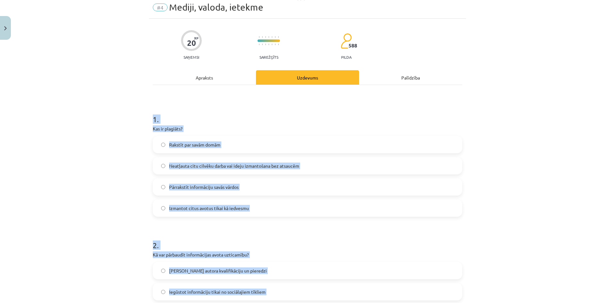
click at [312, 124] on div "1 . Kas ir plagiāts? Rakstīt par savām domām Neatļauta citu cilvēku darba vai i…" at bounding box center [307, 159] width 309 height 113
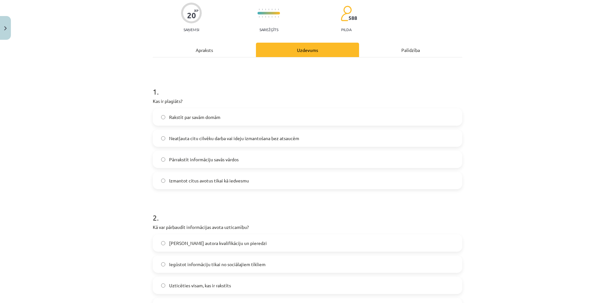
scroll to position [88, 0]
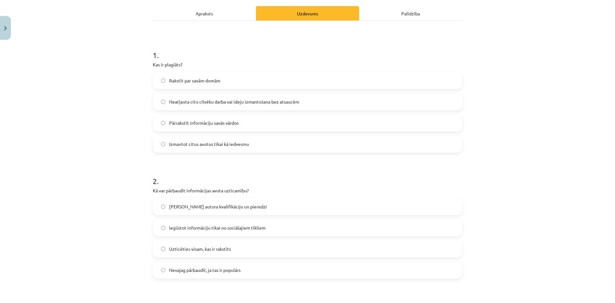
click at [198, 100] on span "Neatļauta citu cilvēku darba vai ideju izmantošana bez atsaucēm" at bounding box center [234, 101] width 130 height 7
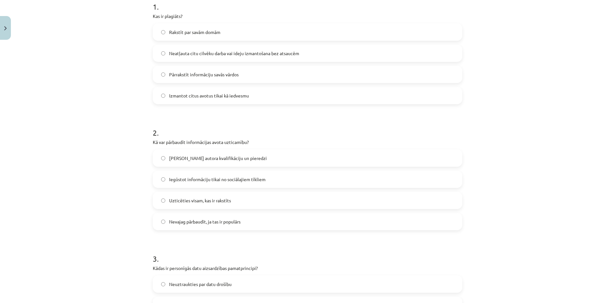
scroll to position [184, 0]
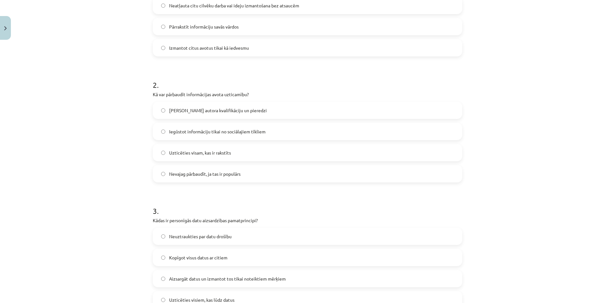
click at [206, 110] on span "[PERSON_NAME] autora kvalifikāciju un pieredzi" at bounding box center [218, 110] width 98 height 7
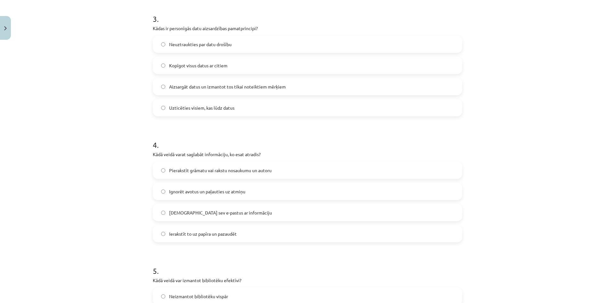
scroll to position [376, 0]
click at [191, 87] on span "Aizsargāt datus un izmantot tos tikai noteiktiem mērķiem" at bounding box center [227, 86] width 117 height 7
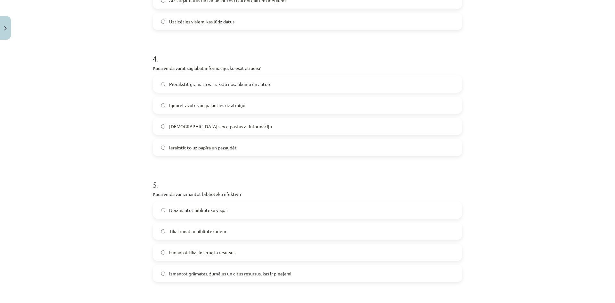
scroll to position [505, 0]
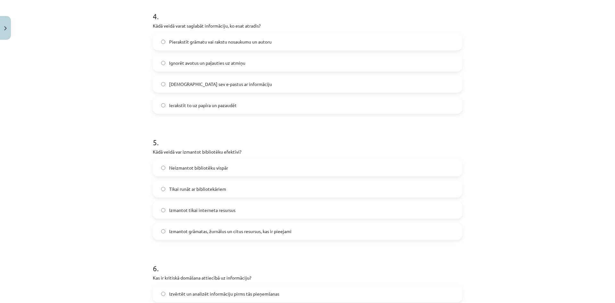
click at [187, 41] on span "Pierakstīt grāmatu vai rakstu nosaukumu un autoru" at bounding box center [220, 41] width 103 height 7
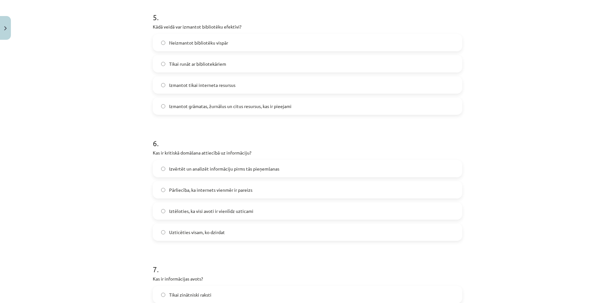
scroll to position [633, 0]
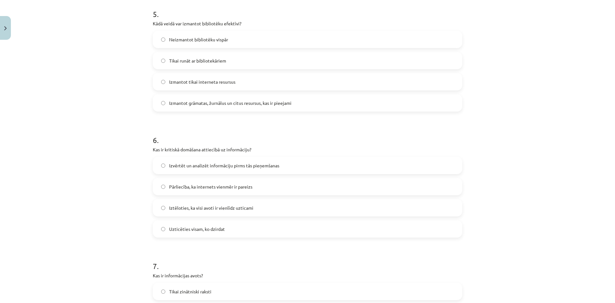
click at [191, 107] on label "Izmantot grāmatas, žurnālus un citus resursus, kas ir pieejami" at bounding box center [307, 103] width 308 height 16
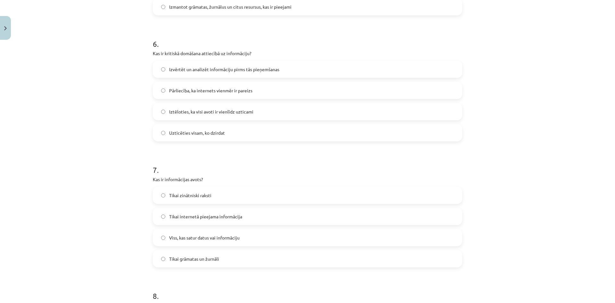
click at [203, 69] on span "Izvērtēt un analizēt informāciju pirms tās pieņemšanas" at bounding box center [224, 69] width 110 height 7
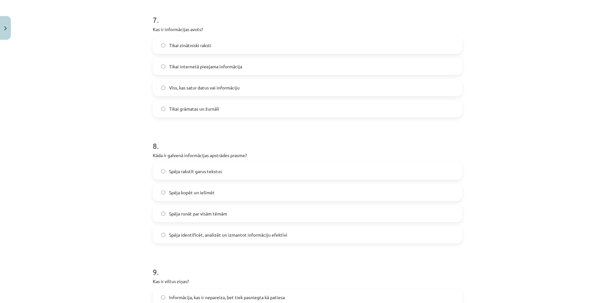
scroll to position [889, 0]
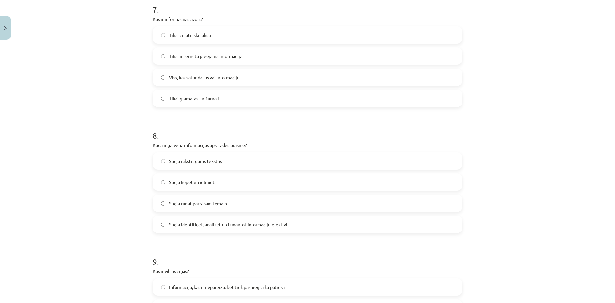
click at [180, 77] on span "Viss, kas satur datus vai informāciju" at bounding box center [204, 77] width 70 height 7
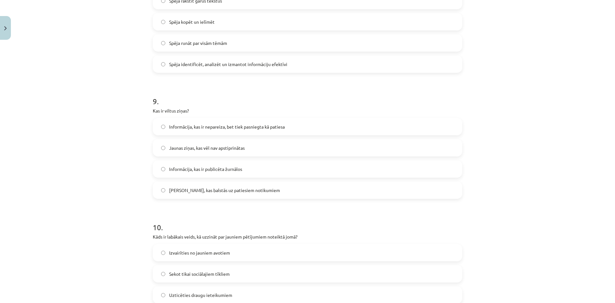
scroll to position [1017, 0]
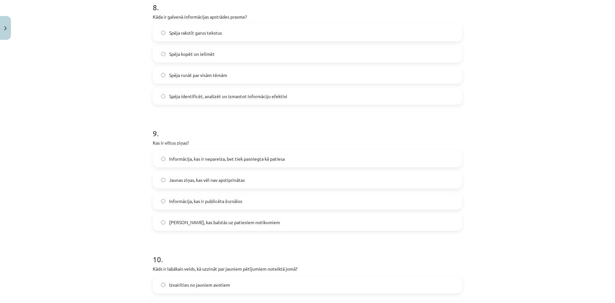
click at [194, 95] on span "Spēja identificēt, analizēt un izmantot informāciju efektīvi" at bounding box center [228, 96] width 118 height 7
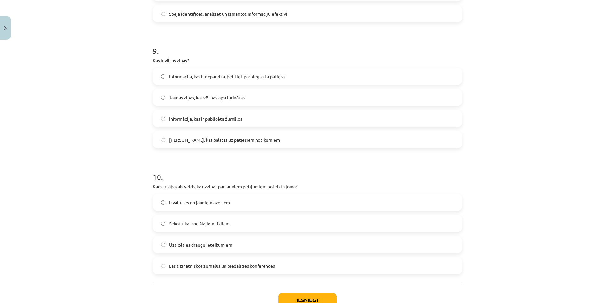
scroll to position [1113, 0]
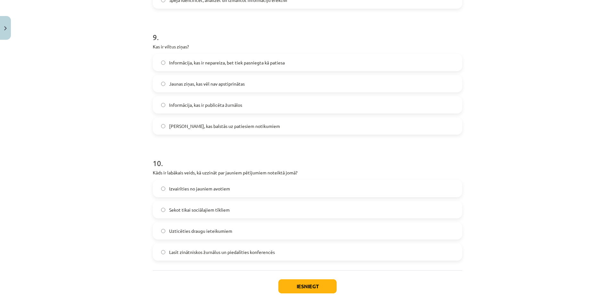
click at [214, 65] on span "Informācija, kas ir nepareiza, bet tiek pasniegta kā patiesa" at bounding box center [227, 62] width 116 height 7
click at [202, 252] on span "Lasīt zinātniskos žurnālus un piedalīties konferencēs" at bounding box center [222, 252] width 106 height 7
click at [306, 281] on button "Iesniegt" at bounding box center [307, 286] width 58 height 14
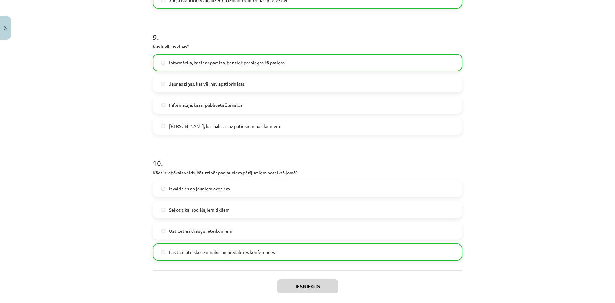
scroll to position [1166, 0]
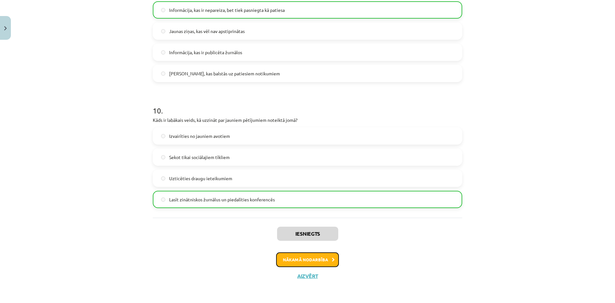
click at [322, 258] on button "Nākamā nodarbība" at bounding box center [307, 259] width 63 height 15
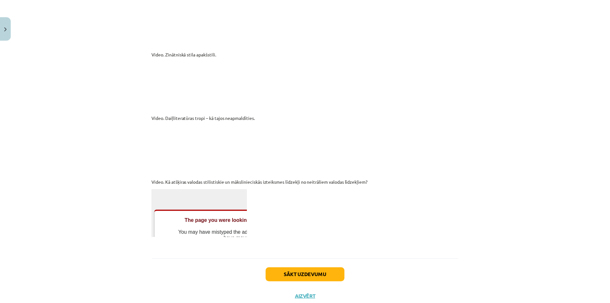
scroll to position [1707, 0]
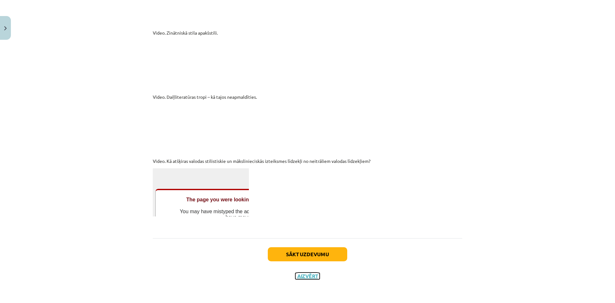
click at [304, 273] on button "Aizvērt" at bounding box center [307, 276] width 24 height 6
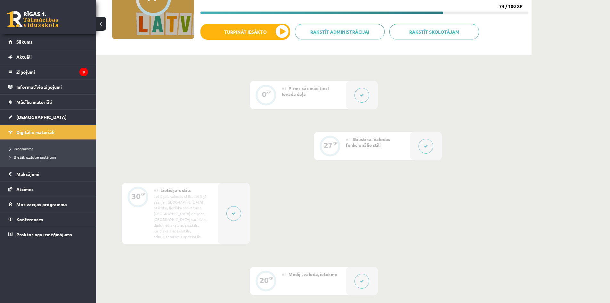
scroll to position [0, 0]
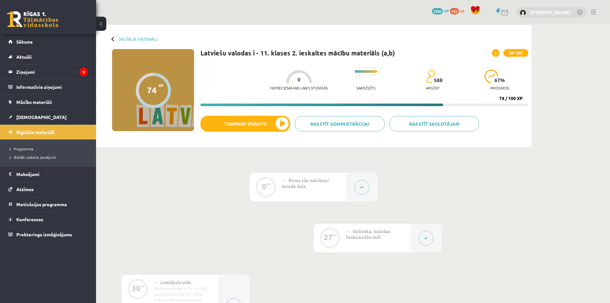
click at [544, 11] on link "[PERSON_NAME]" at bounding box center [551, 12] width 40 height 6
